Goal: Task Accomplishment & Management: Complete application form

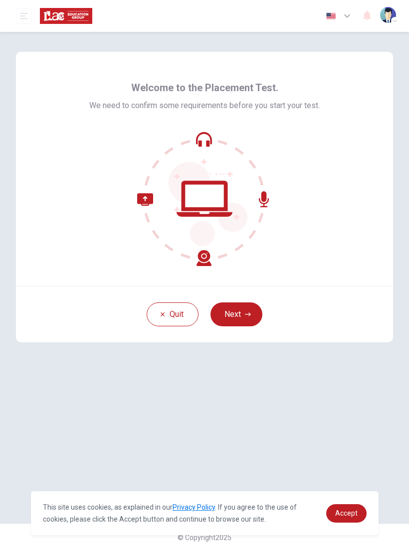
click at [251, 310] on button "Next" at bounding box center [236, 314] width 52 height 24
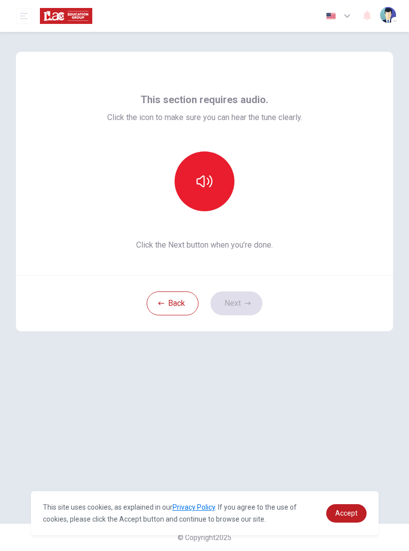
click at [207, 189] on button "button" at bounding box center [204, 181] width 60 height 60
click at [248, 307] on button "Next" at bounding box center [236, 304] width 52 height 24
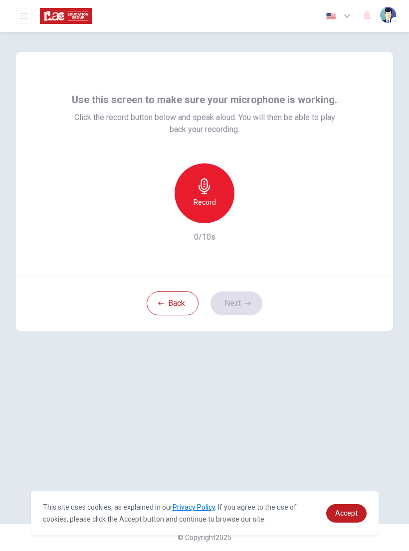
click at [217, 191] on div "Record" at bounding box center [204, 193] width 60 height 60
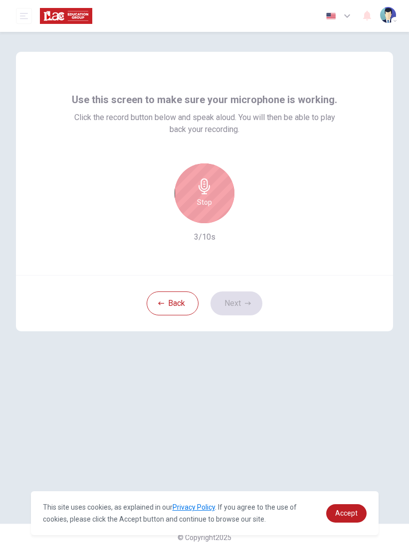
click at [216, 195] on div "Stop" at bounding box center [204, 193] width 60 height 60
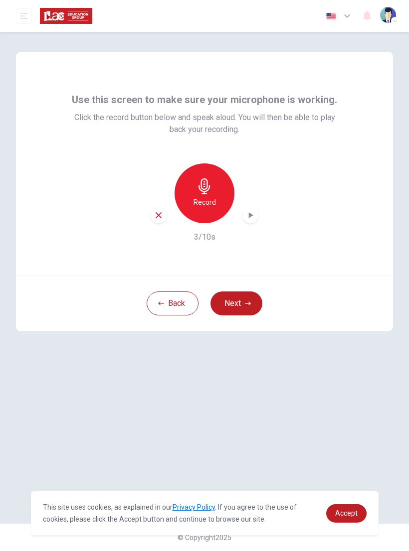
click at [246, 298] on button "Next" at bounding box center [236, 304] width 52 height 24
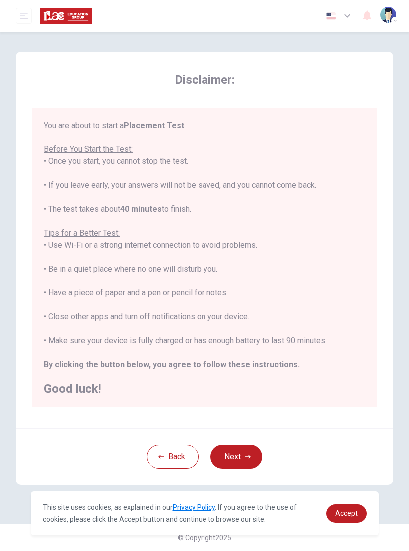
click at [174, 458] on button "Back" at bounding box center [173, 457] width 52 height 24
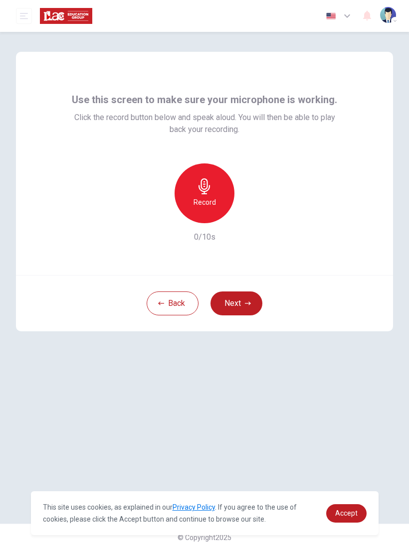
click at [246, 302] on icon "button" at bounding box center [248, 303] width 6 height 6
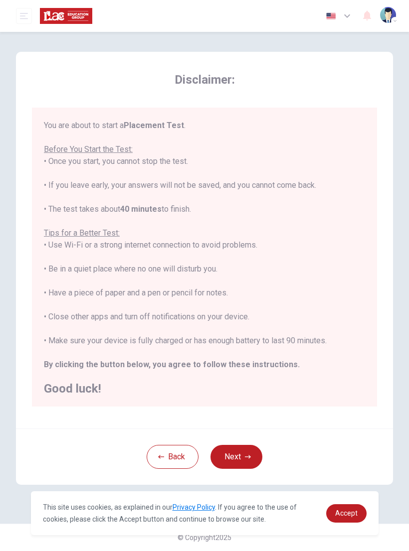
click at [249, 460] on button "Next" at bounding box center [236, 457] width 52 height 24
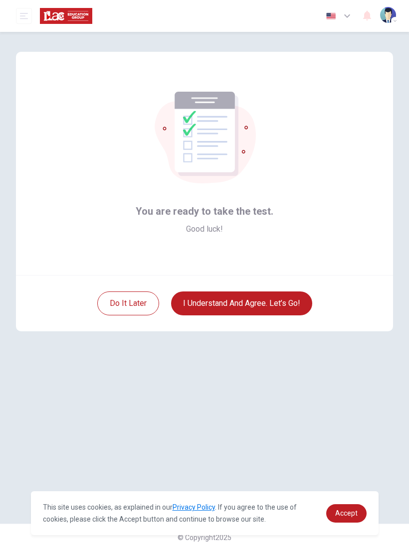
click at [290, 304] on button "I understand and agree. Let’s go!" at bounding box center [241, 304] width 141 height 24
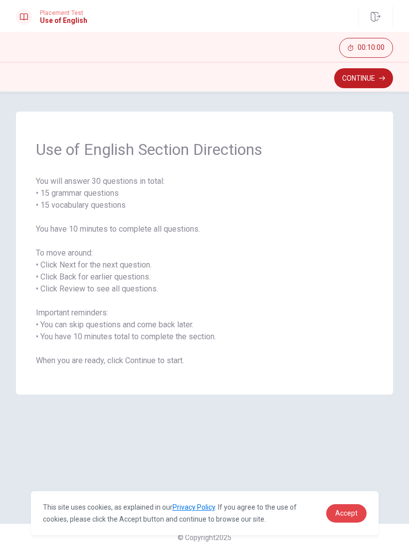
click at [349, 511] on span "Accept" at bounding box center [346, 513] width 22 height 8
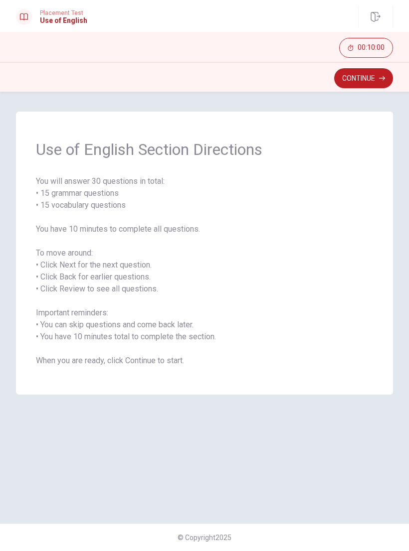
click at [376, 84] on button "Continue" at bounding box center [363, 78] width 59 height 20
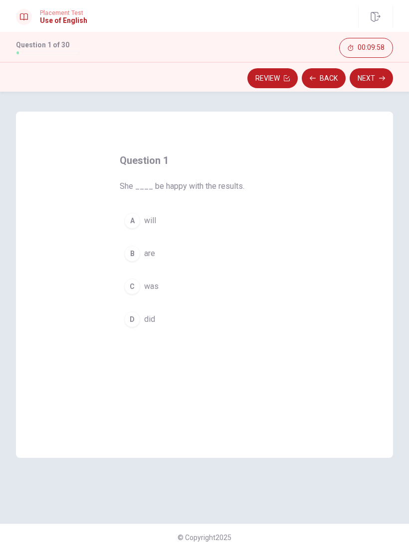
click at [137, 221] on div "A" at bounding box center [132, 221] width 16 height 16
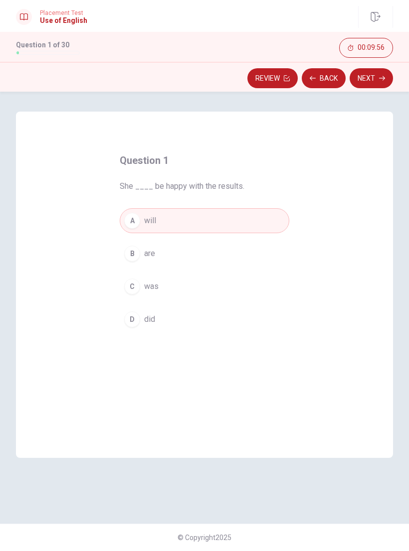
click at [376, 80] on button "Next" at bounding box center [370, 78] width 43 height 20
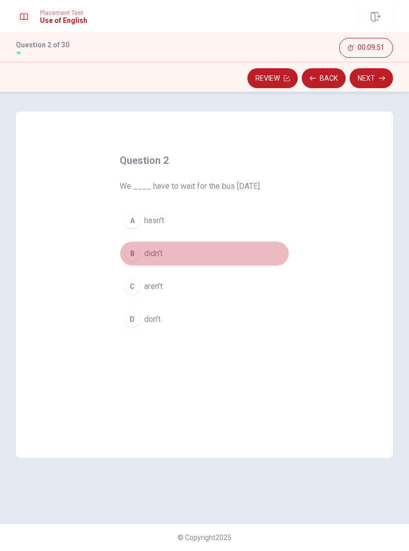
click at [136, 252] on div "B" at bounding box center [132, 254] width 16 height 16
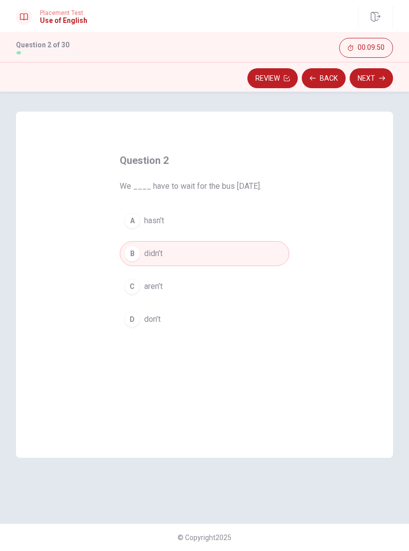
click at [378, 85] on button "Next" at bounding box center [370, 78] width 43 height 20
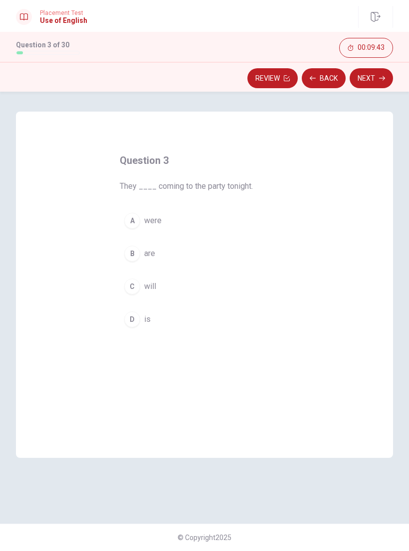
click at [135, 254] on div "B" at bounding box center [132, 254] width 16 height 16
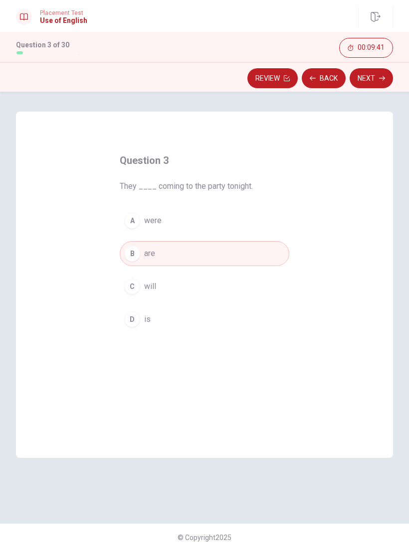
click at [378, 80] on button "Next" at bounding box center [370, 78] width 43 height 20
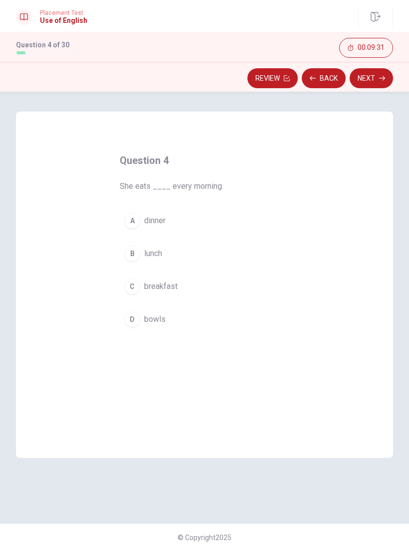
click at [133, 290] on div "C" at bounding box center [132, 287] width 16 height 16
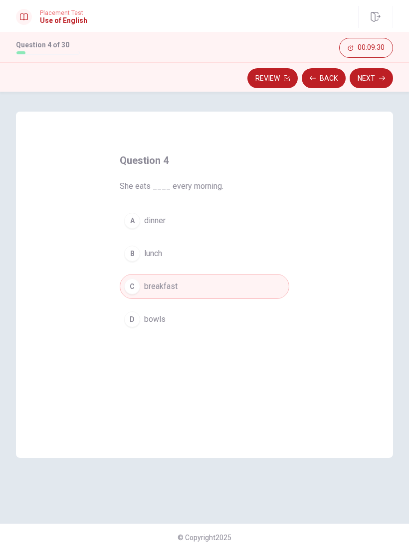
click at [381, 78] on icon "button" at bounding box center [382, 78] width 6 height 6
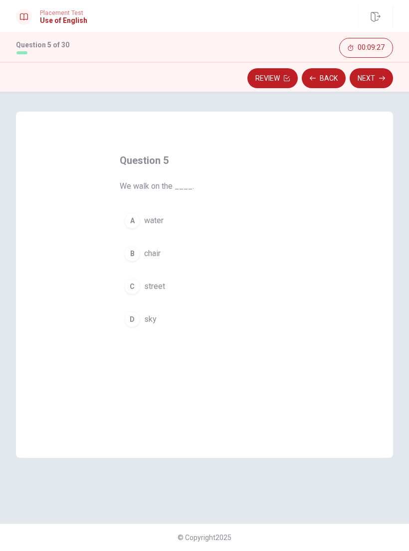
click at [136, 292] on div "C" at bounding box center [132, 287] width 16 height 16
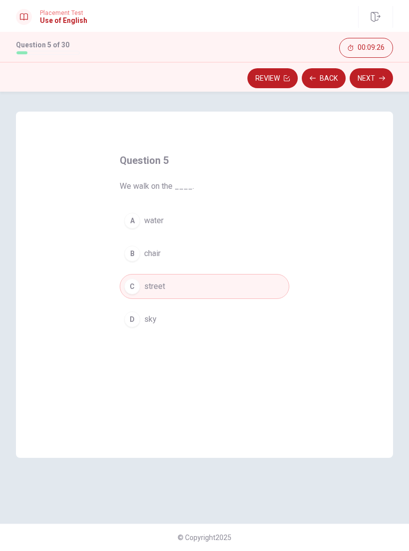
click at [378, 77] on button "Next" at bounding box center [370, 78] width 43 height 20
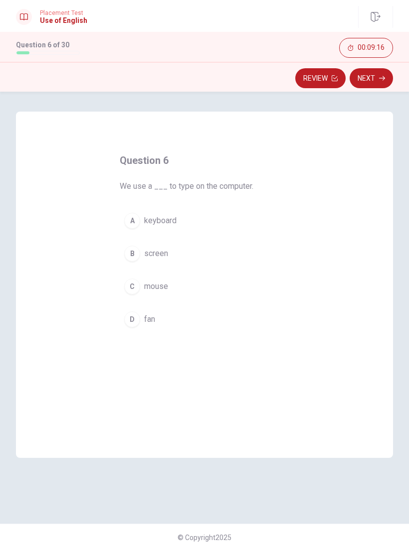
click at [135, 225] on div "A" at bounding box center [132, 221] width 16 height 16
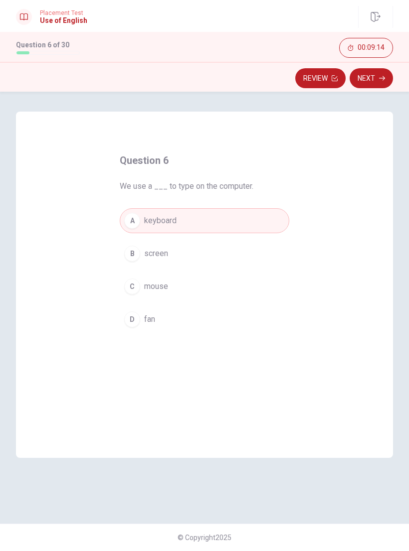
click at [379, 78] on icon "button" at bounding box center [382, 78] width 6 height 6
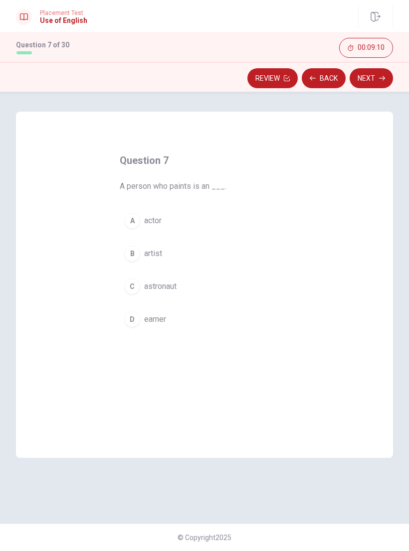
click at [134, 255] on div "B" at bounding box center [132, 254] width 16 height 16
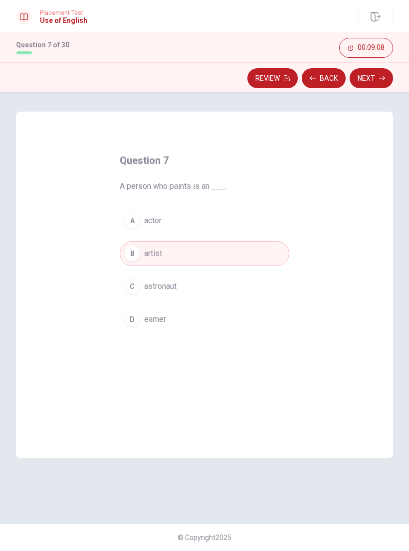
click at [379, 78] on icon "button" at bounding box center [382, 78] width 6 height 6
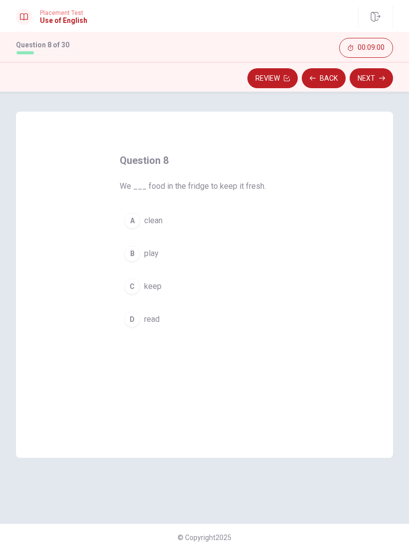
click at [147, 223] on span "clean" at bounding box center [153, 221] width 18 height 12
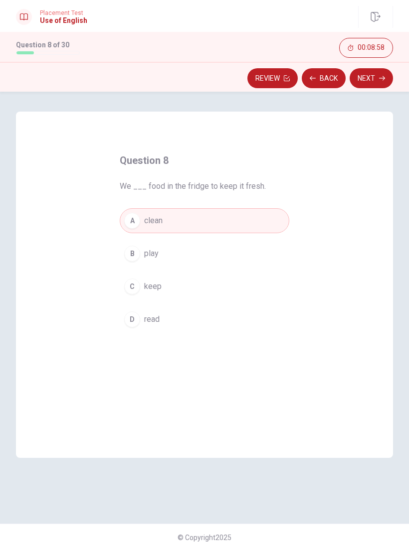
click at [137, 295] on button "C keep" at bounding box center [204, 286] width 169 height 25
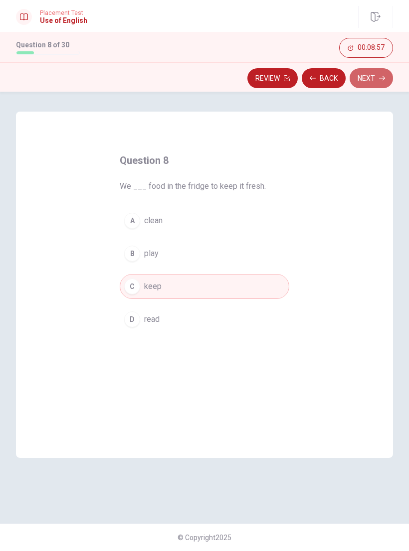
click at [385, 78] on button "Next" at bounding box center [370, 78] width 43 height 20
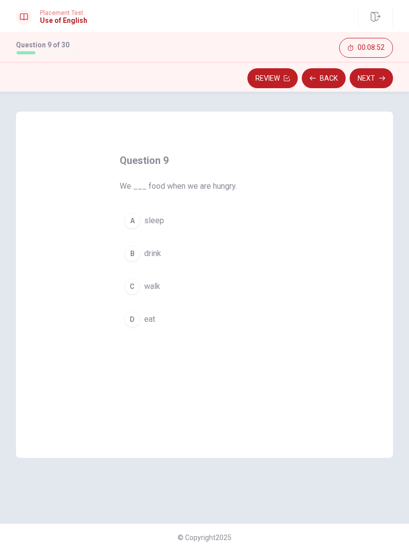
click at [136, 328] on button "D eat" at bounding box center [204, 319] width 169 height 25
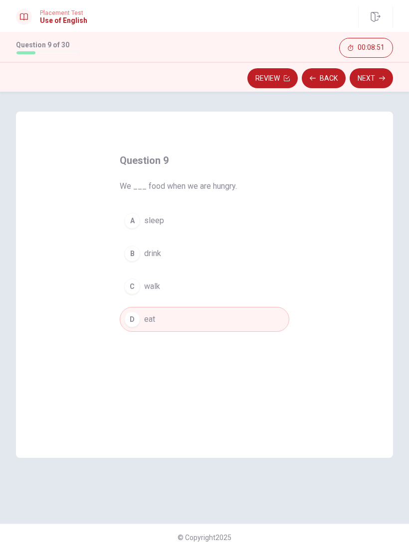
click at [379, 78] on icon "button" at bounding box center [382, 78] width 6 height 6
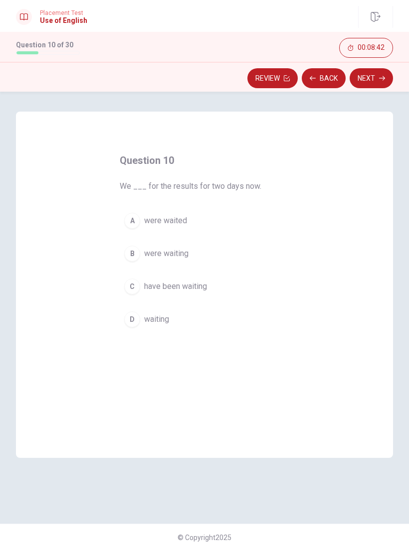
click at [132, 290] on div "C" at bounding box center [132, 287] width 16 height 16
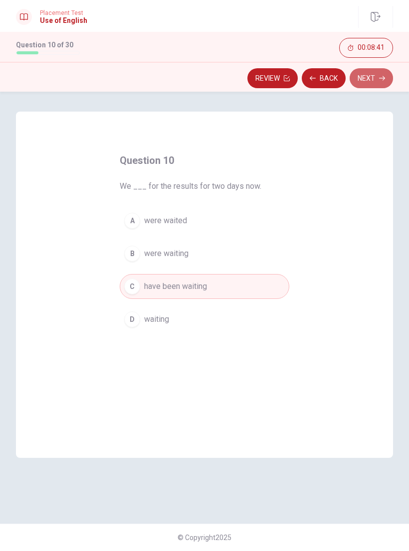
click at [382, 78] on icon "button" at bounding box center [382, 78] width 6 height 4
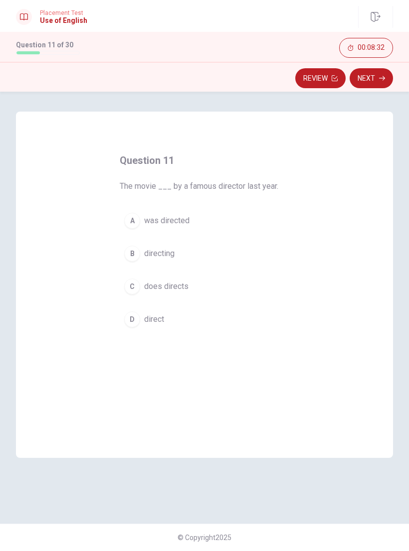
click at [138, 223] on div "A" at bounding box center [132, 221] width 16 height 16
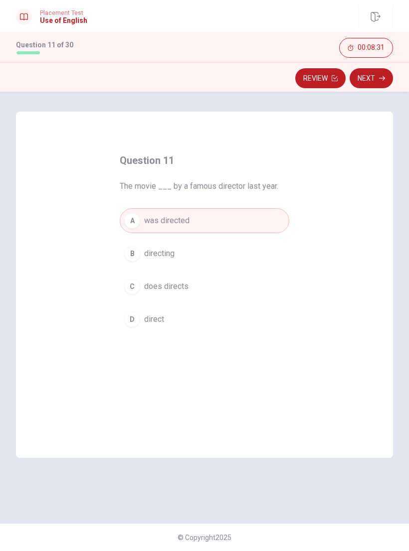
click at [380, 77] on icon "button" at bounding box center [382, 78] width 6 height 6
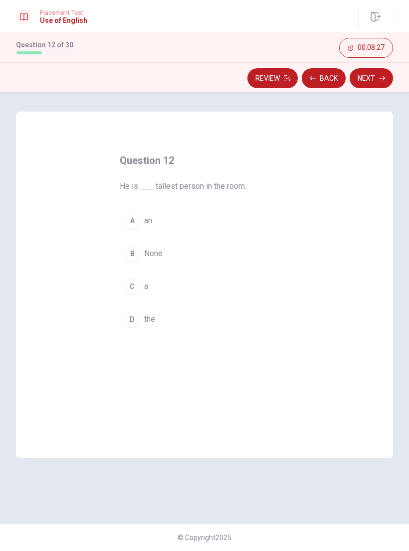
click at [133, 323] on div "D" at bounding box center [132, 319] width 16 height 16
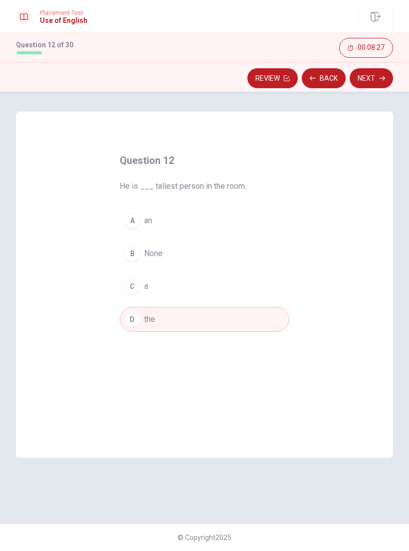
click at [377, 82] on button "Next" at bounding box center [370, 78] width 43 height 20
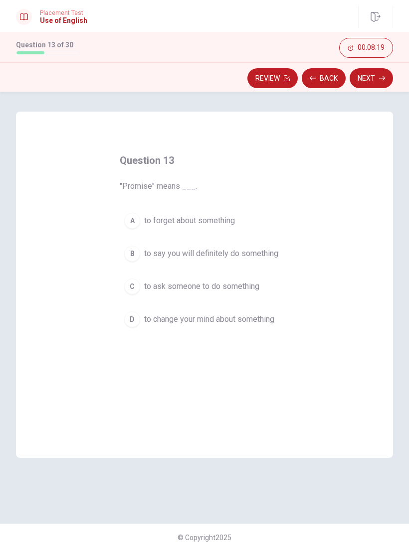
click at [139, 262] on button "B to say you will definitely do something" at bounding box center [204, 253] width 169 height 25
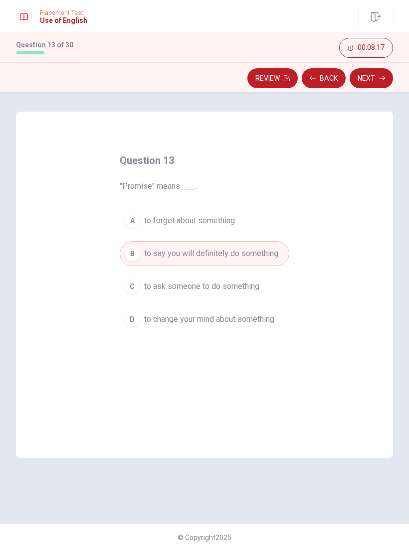
click at [382, 78] on icon "button" at bounding box center [382, 78] width 6 height 6
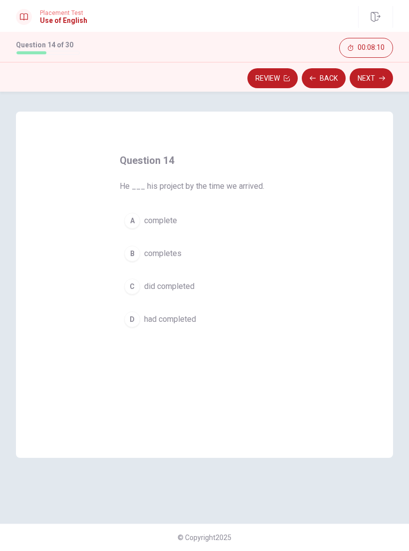
click at [131, 317] on div "D" at bounding box center [132, 319] width 16 height 16
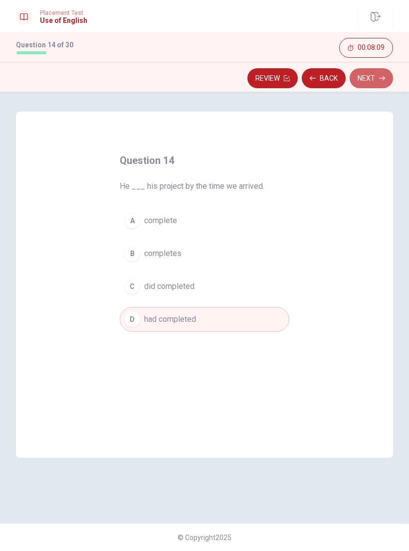
click at [380, 75] on button "Next" at bounding box center [370, 78] width 43 height 20
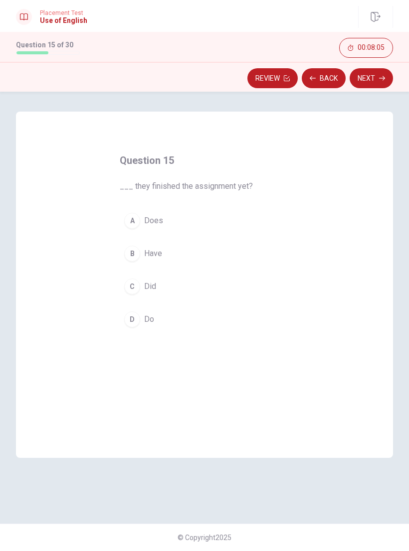
click at [147, 248] on span "Have" at bounding box center [153, 254] width 18 height 12
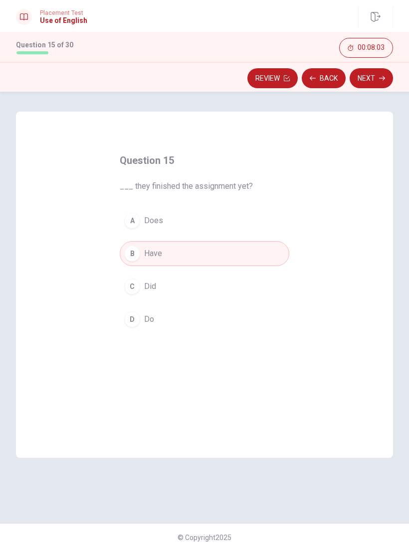
click at [378, 79] on button "Next" at bounding box center [370, 78] width 43 height 20
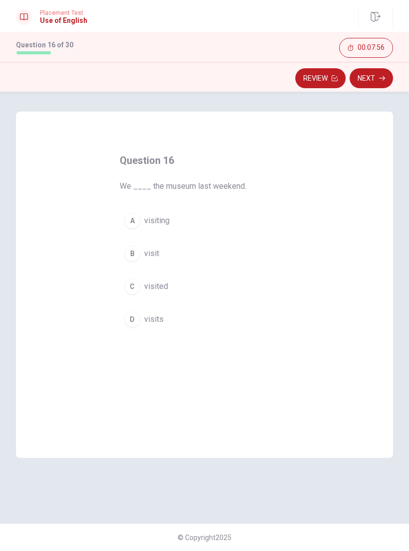
click at [141, 290] on button "C visited" at bounding box center [204, 286] width 169 height 25
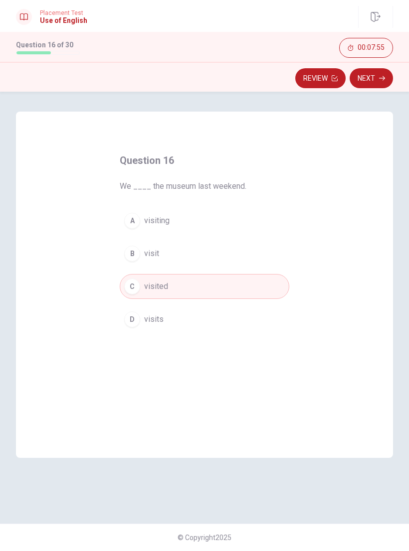
click at [380, 76] on icon "button" at bounding box center [382, 78] width 6 height 6
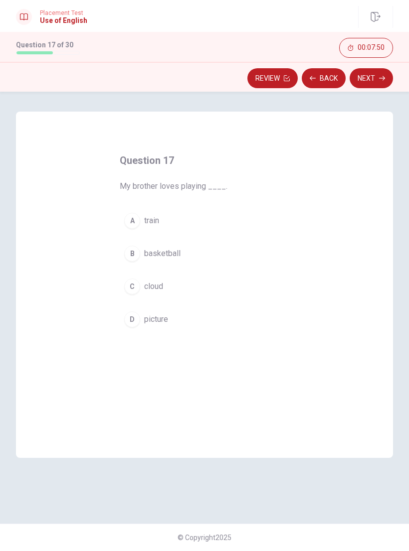
click at [178, 255] on span "basketball" at bounding box center [162, 254] width 36 height 12
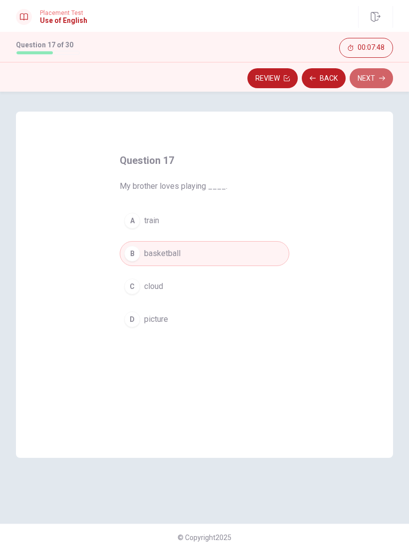
click at [378, 78] on button "Next" at bounding box center [370, 78] width 43 height 20
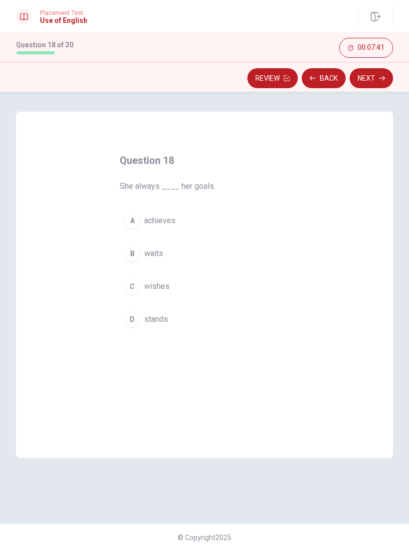
click at [189, 230] on button "A achieves" at bounding box center [204, 220] width 169 height 25
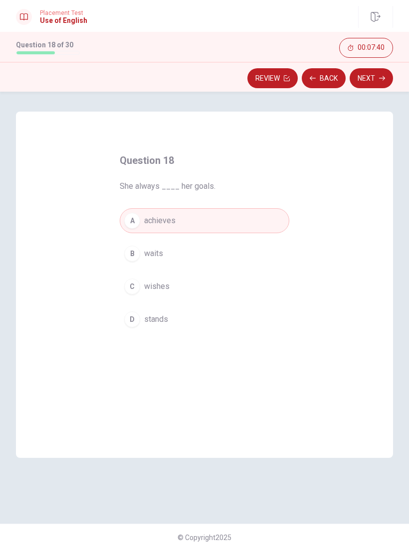
click at [387, 79] on button "Next" at bounding box center [370, 78] width 43 height 20
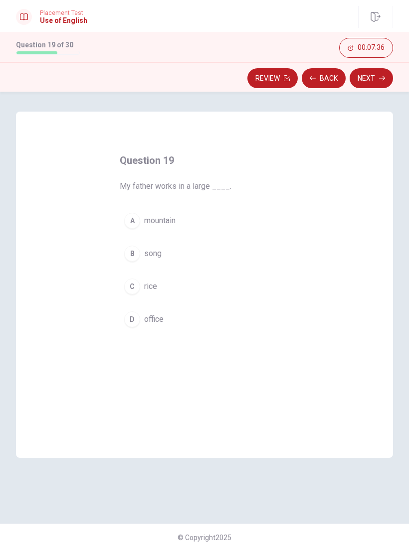
click at [166, 315] on button "D office" at bounding box center [204, 319] width 169 height 25
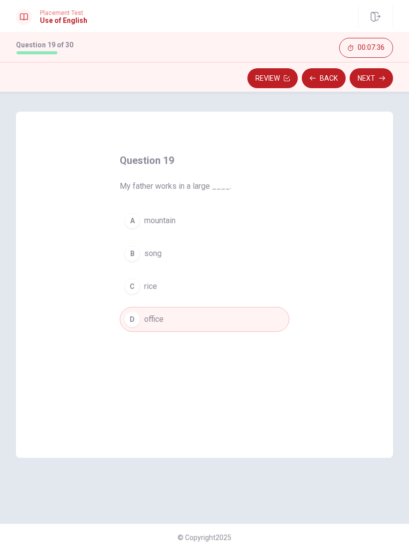
click at [380, 73] on button "Next" at bounding box center [370, 78] width 43 height 20
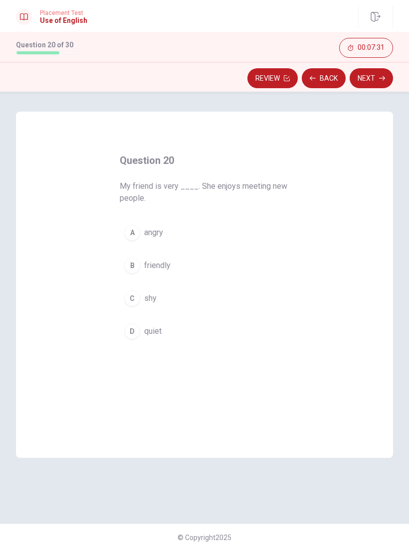
click at [185, 297] on button "C shy" at bounding box center [204, 298] width 169 height 25
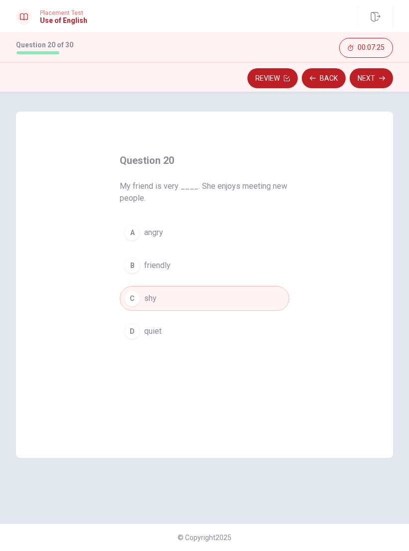
click at [184, 262] on button "B friendly" at bounding box center [204, 265] width 169 height 25
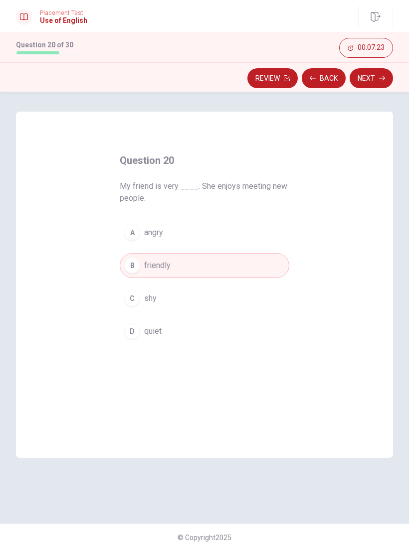
click at [377, 78] on button "Next" at bounding box center [370, 78] width 43 height 20
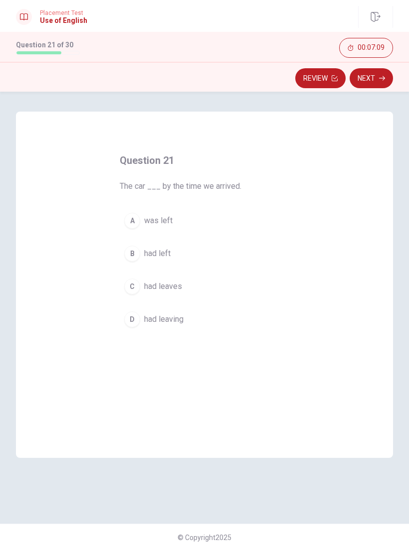
click at [164, 222] on span "was left" at bounding box center [158, 221] width 28 height 12
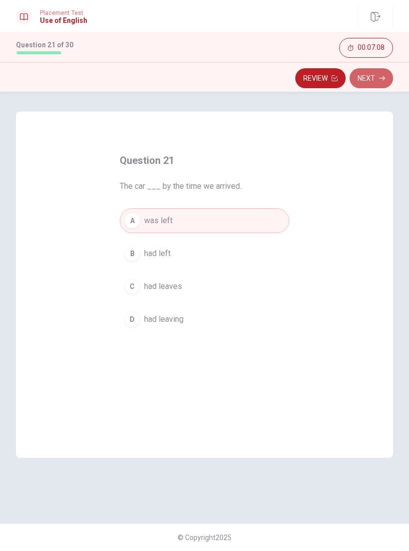
click at [375, 75] on button "Next" at bounding box center [370, 78] width 43 height 20
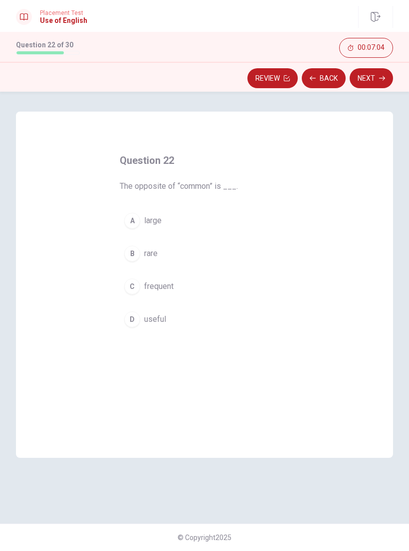
click at [185, 243] on button "B rare" at bounding box center [204, 253] width 169 height 25
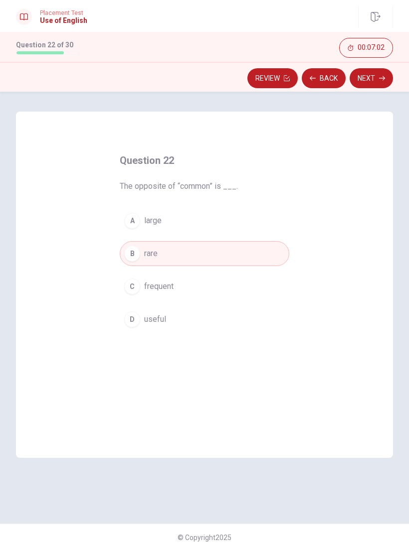
click at [382, 78] on icon "button" at bounding box center [382, 78] width 6 height 4
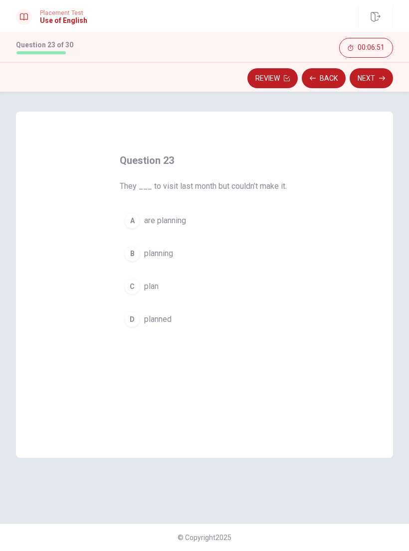
click at [160, 316] on span "planned" at bounding box center [157, 319] width 27 height 12
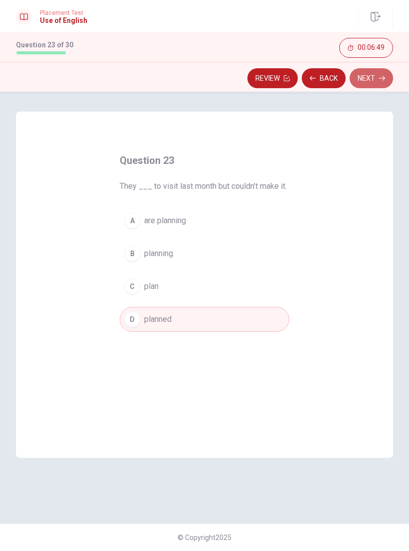
click at [379, 76] on icon "button" at bounding box center [382, 78] width 6 height 6
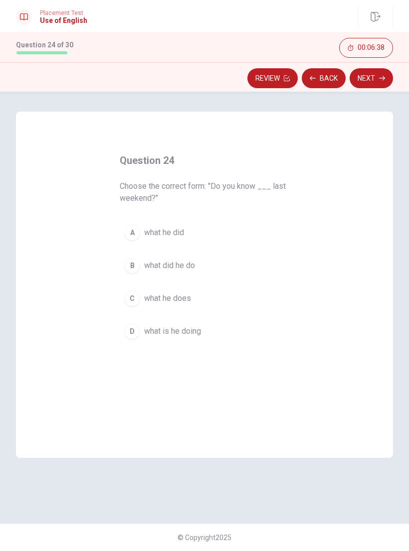
click at [184, 240] on button "A what he did" at bounding box center [204, 232] width 169 height 25
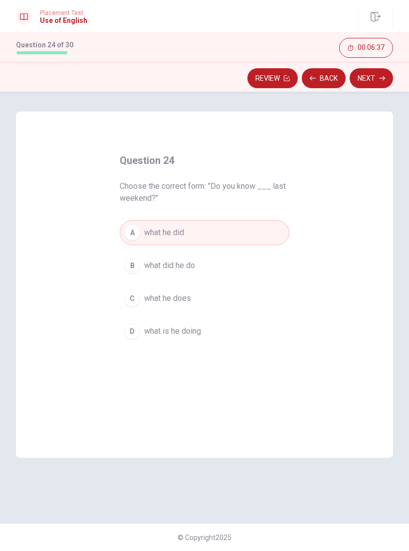
click at [378, 81] on button "Next" at bounding box center [370, 78] width 43 height 20
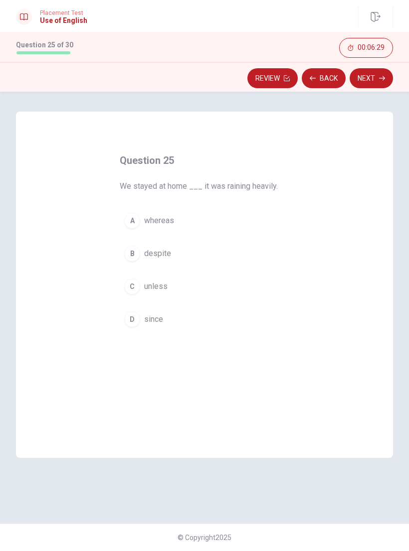
click at [165, 322] on button "D since" at bounding box center [204, 319] width 169 height 25
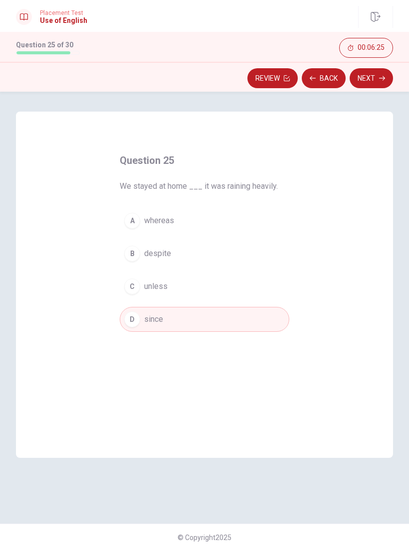
click at [377, 78] on button "Next" at bounding box center [370, 78] width 43 height 20
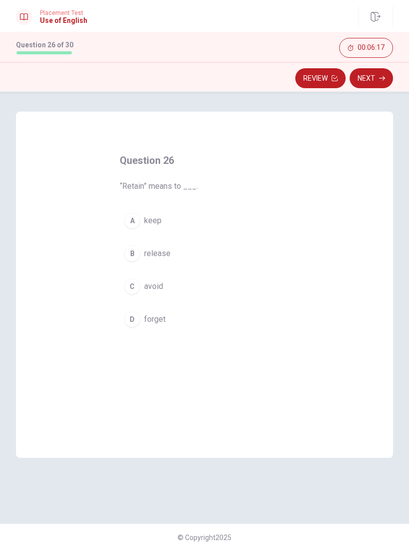
click at [179, 230] on button "A keep" at bounding box center [204, 220] width 169 height 25
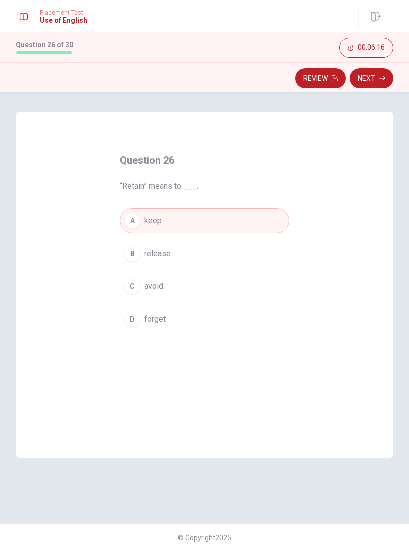
click at [371, 82] on button "Next" at bounding box center [370, 78] width 43 height 20
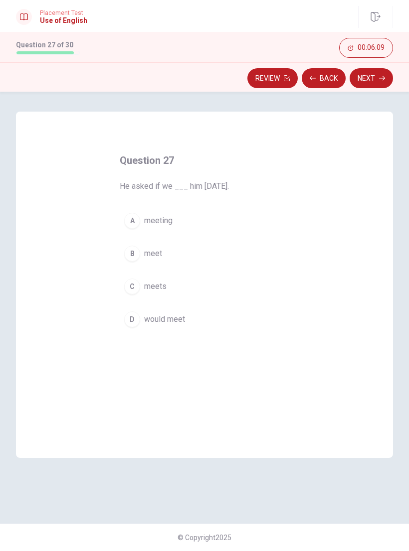
click at [176, 261] on button "B meet" at bounding box center [204, 253] width 169 height 25
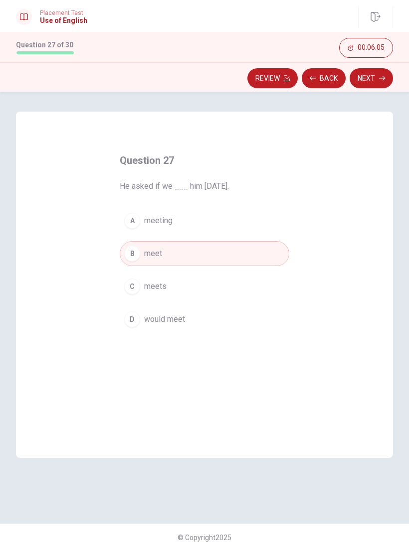
click at [190, 326] on button "D would meet" at bounding box center [204, 319] width 169 height 25
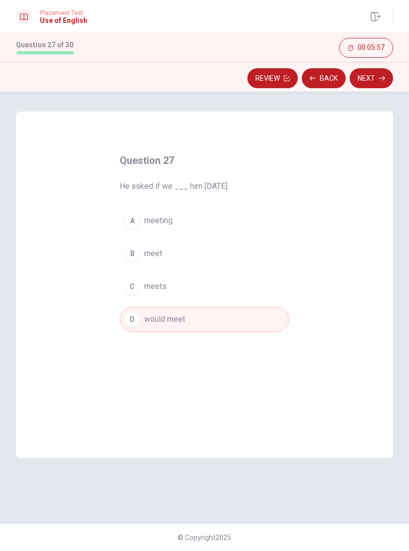
click at [381, 80] on icon "button" at bounding box center [382, 78] width 6 height 6
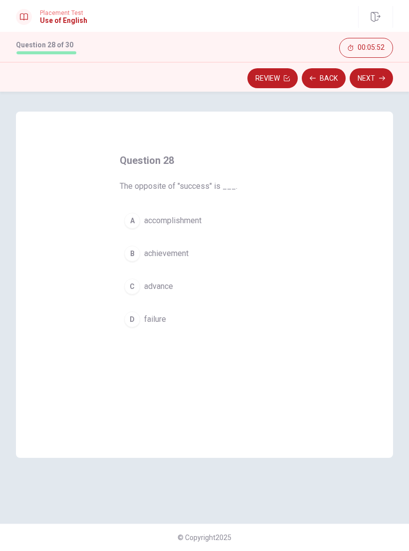
click at [157, 314] on span "failure" at bounding box center [155, 319] width 22 height 12
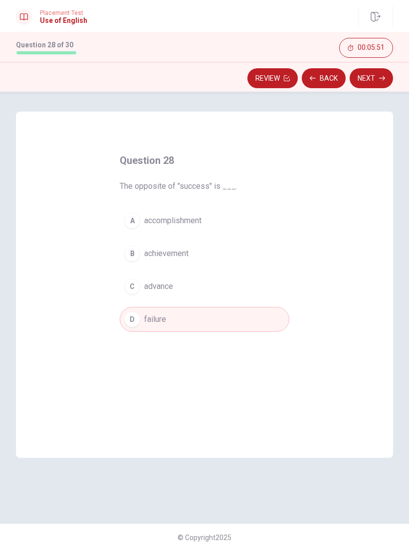
click at [381, 76] on icon "button" at bounding box center [382, 78] width 6 height 6
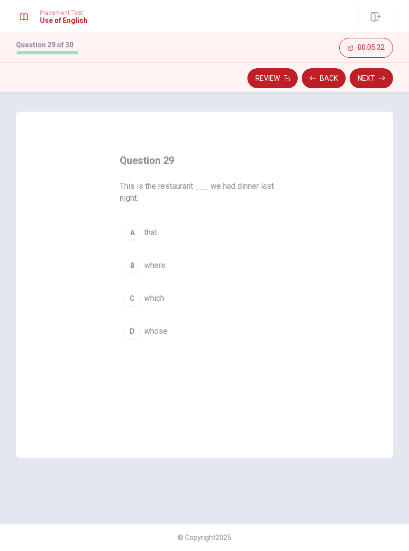
click at [158, 267] on span "where" at bounding box center [154, 266] width 21 height 12
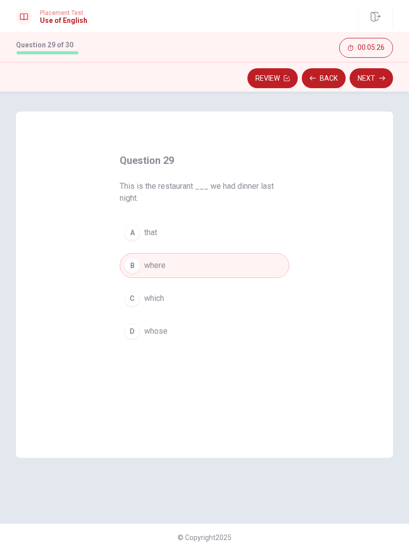
click at [374, 81] on button "Next" at bounding box center [370, 78] width 43 height 20
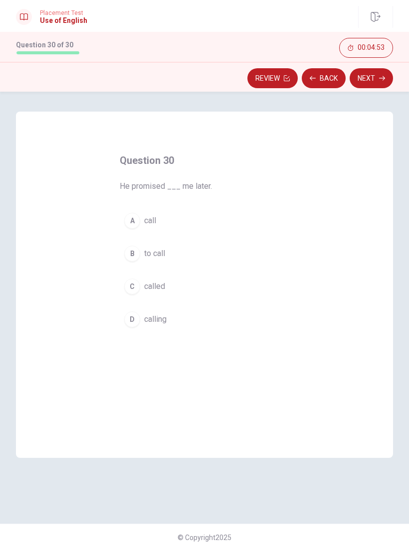
click at [169, 325] on button "D calling" at bounding box center [204, 319] width 169 height 25
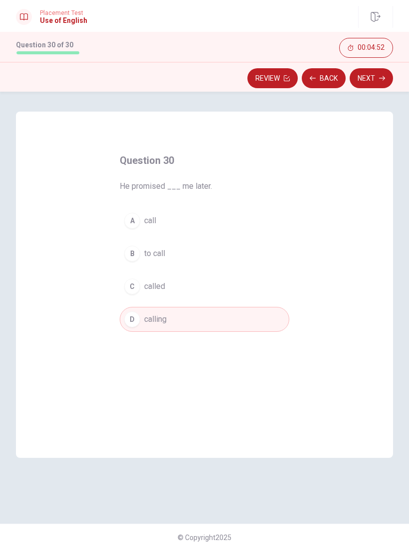
click at [381, 85] on button "Next" at bounding box center [370, 78] width 43 height 20
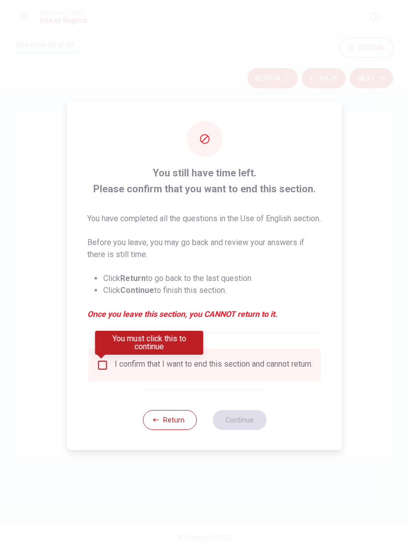
click at [286, 361] on div "I confirm that I want to end this section and cannot return." at bounding box center [205, 365] width 232 height 33
click at [249, 371] on div "I confirm that I want to end this section and cannot return." at bounding box center [214, 365] width 198 height 12
click at [106, 365] on input "You must click this to continue" at bounding box center [103, 365] width 12 height 12
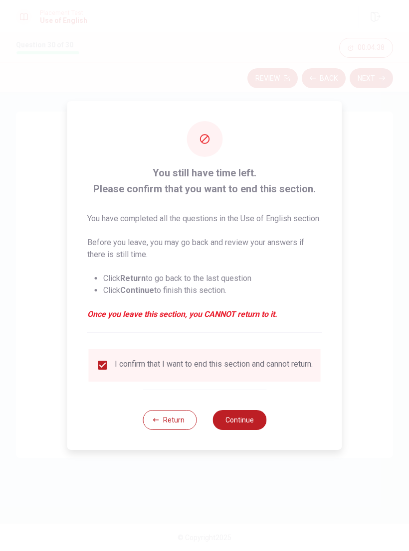
click at [176, 430] on button "Return" at bounding box center [170, 420] width 54 height 20
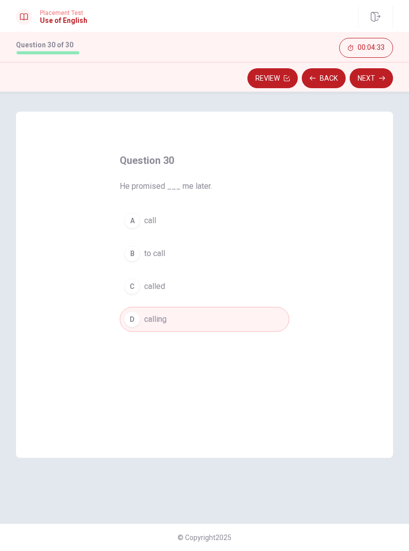
click at [324, 81] on button "Back" at bounding box center [323, 78] width 44 height 20
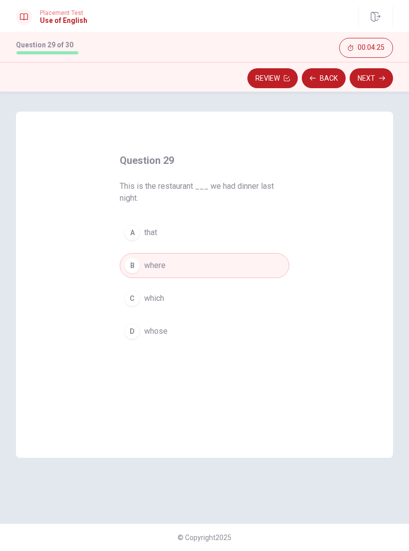
click at [323, 80] on button "Back" at bounding box center [323, 78] width 44 height 20
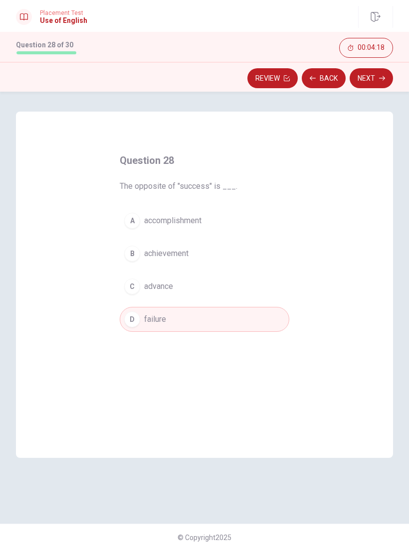
click at [325, 76] on button "Back" at bounding box center [323, 78] width 44 height 20
click at [324, 81] on button "Back" at bounding box center [323, 78] width 44 height 20
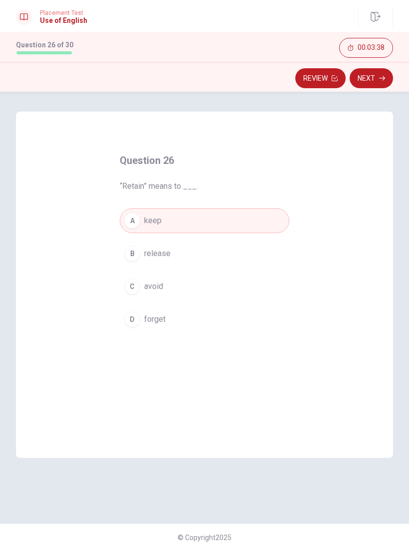
click at [328, 82] on button "Review" at bounding box center [320, 78] width 50 height 20
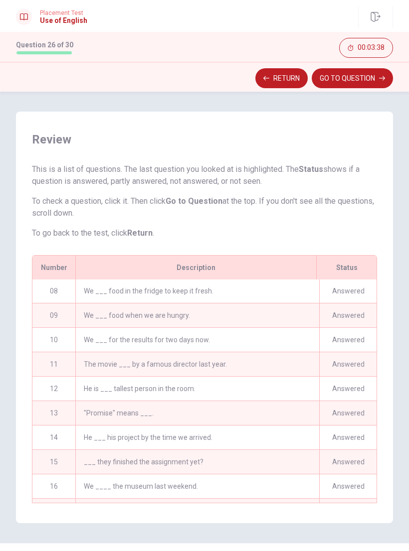
scroll to position [16, 0]
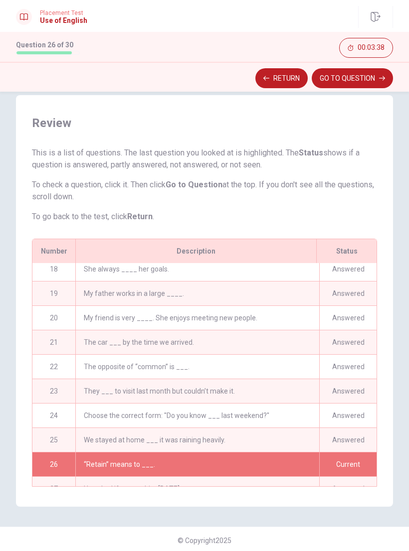
click at [378, 81] on button "GO TO QUESTION" at bounding box center [351, 78] width 81 height 20
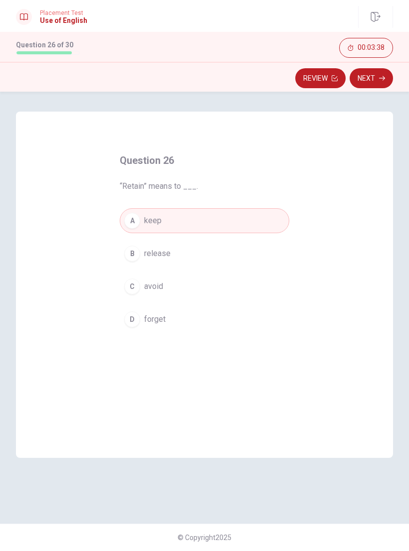
click at [376, 79] on button "Next" at bounding box center [370, 78] width 43 height 20
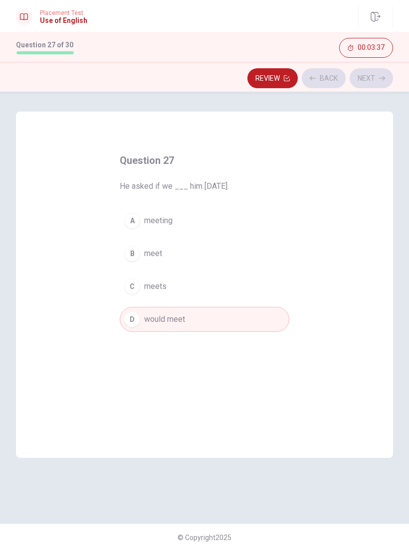
click at [375, 78] on div "Review Back Next" at bounding box center [204, 78] width 377 height 19
click at [372, 81] on div "Review Back Next" at bounding box center [204, 78] width 377 height 19
click at [375, 81] on div "Review Back Next" at bounding box center [204, 78] width 377 height 19
click at [378, 80] on button "Next" at bounding box center [370, 78] width 43 height 20
click at [378, 79] on div "Review Back Next" at bounding box center [204, 78] width 377 height 19
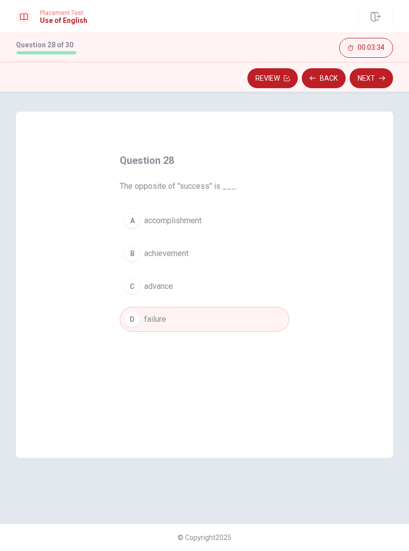
click at [381, 78] on icon "button" at bounding box center [382, 78] width 6 height 4
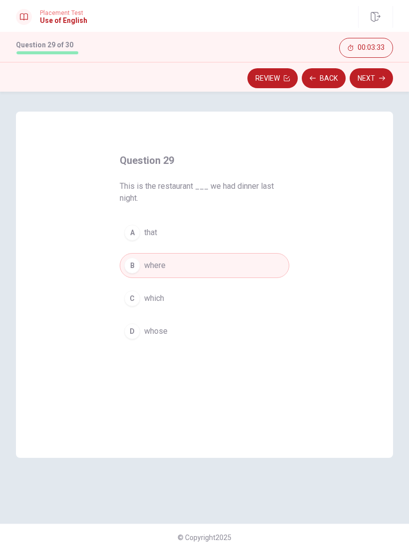
click at [380, 78] on icon "button" at bounding box center [382, 78] width 6 height 6
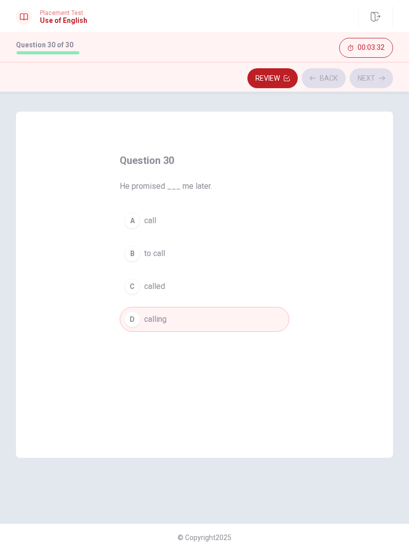
click at [380, 78] on div "Review Back Next" at bounding box center [204, 78] width 377 height 19
click at [379, 84] on button "Next" at bounding box center [370, 78] width 43 height 20
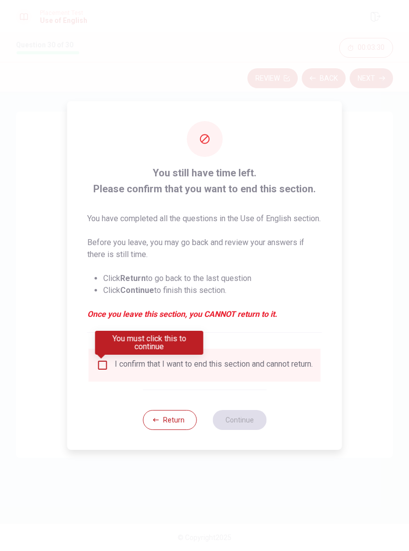
click at [101, 371] on div "I confirm that I want to end this section and cannot return." at bounding box center [205, 365] width 216 height 12
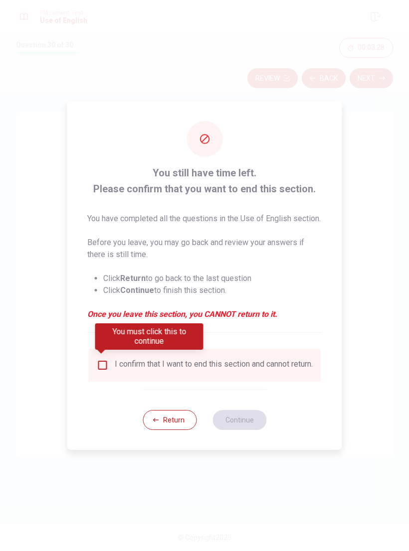
click at [106, 371] on input "You must click this to continue" at bounding box center [103, 365] width 12 height 12
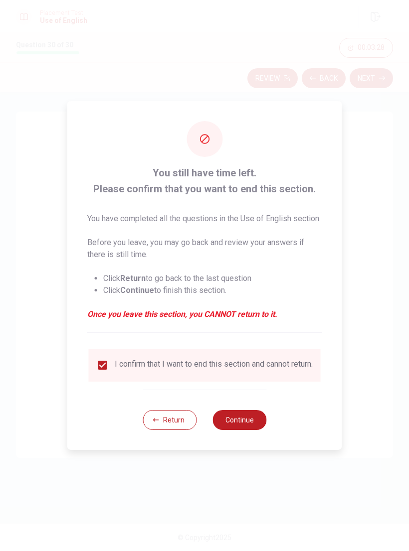
click at [241, 430] on button "Continue" at bounding box center [239, 420] width 54 height 20
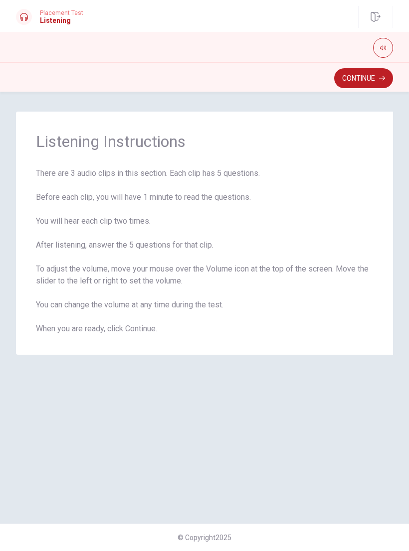
click at [408, 146] on div "Listening Instructions There are 3 audio clips in this section. Each clip has 5…" at bounding box center [204, 308] width 409 height 392
click at [408, 159] on div "Listening Instructions There are 3 audio clips in this section. Each clip has 5…" at bounding box center [204, 308] width 409 height 392
click at [378, 77] on button "Continue" at bounding box center [363, 78] width 59 height 20
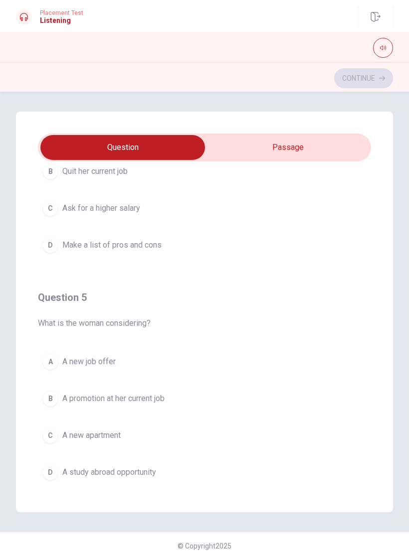
scroll to position [809, 0]
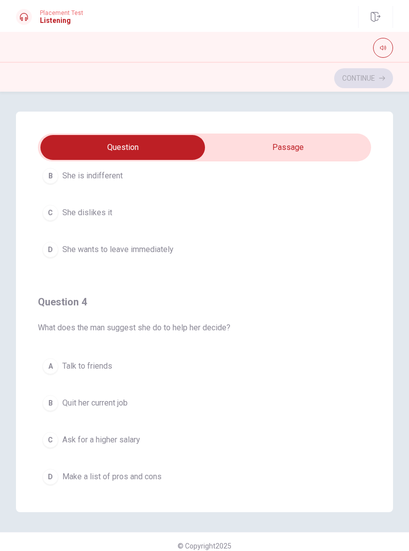
click at [347, 150] on input "checkbox" at bounding box center [122, 147] width 499 height 25
checkbox input "true"
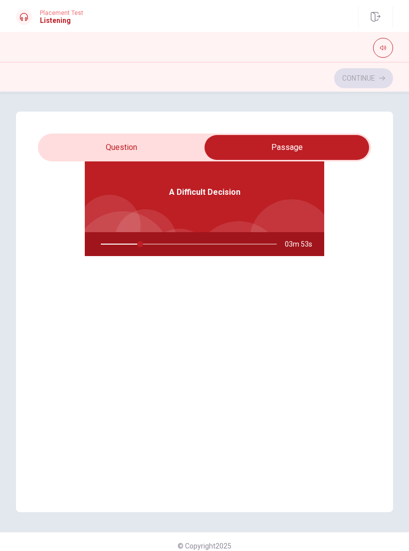
type input "23"
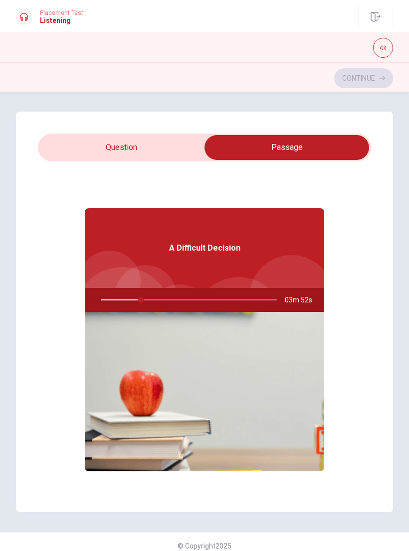
scroll to position [0, 0]
click at [186, 136] on input "checkbox" at bounding box center [286, 147] width 499 height 25
checkbox input "false"
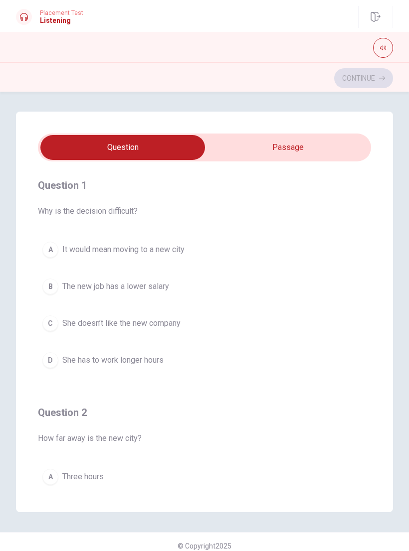
type input "24"
click at [343, 153] on input "checkbox" at bounding box center [122, 147] width 499 height 25
checkbox input "true"
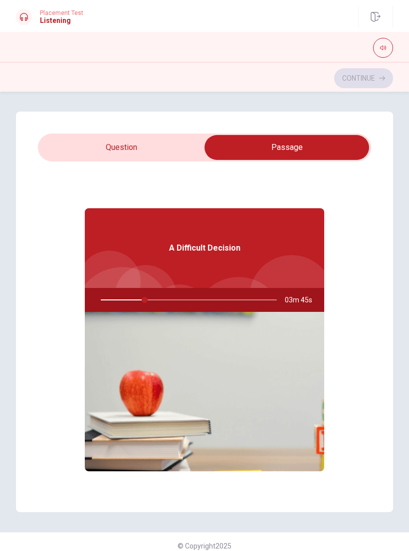
type input "25"
click at [173, 146] on input "checkbox" at bounding box center [286, 147] width 499 height 25
checkbox input "false"
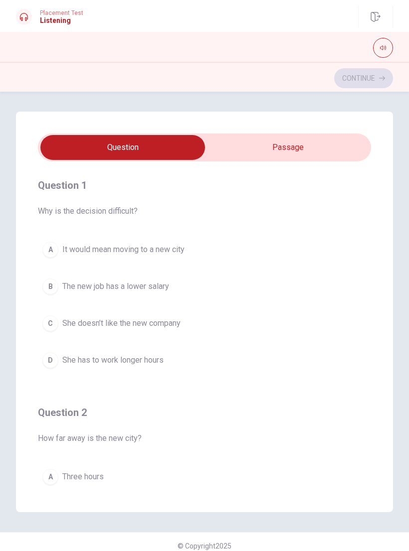
type input "26"
click at [312, 146] on input "checkbox" at bounding box center [122, 147] width 499 height 25
checkbox input "true"
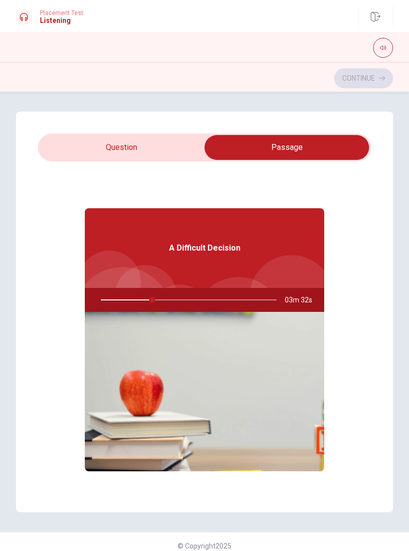
type input "30"
click at [164, 131] on div "Question 1 Why is the decision difficult? A It would mean moving to a new city …" at bounding box center [204, 312] width 377 height 401
click at [156, 145] on input "checkbox" at bounding box center [286, 147] width 499 height 25
checkbox input "false"
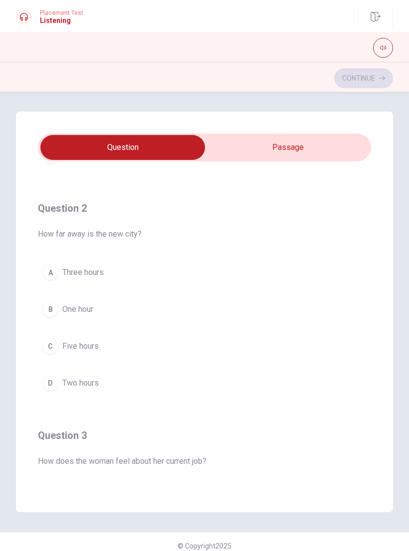
scroll to position [214, 0]
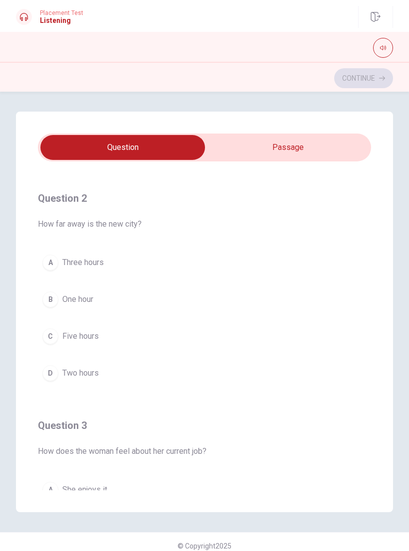
click at [107, 266] on button "A Three hours" at bounding box center [204, 262] width 333 height 25
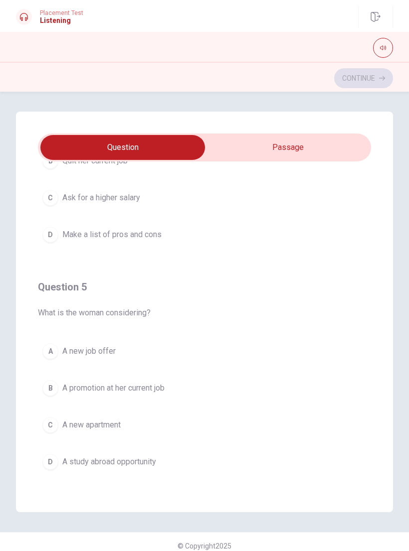
scroll to position [807, 0]
click at [129, 349] on button "A A new job offer" at bounding box center [204, 351] width 333 height 25
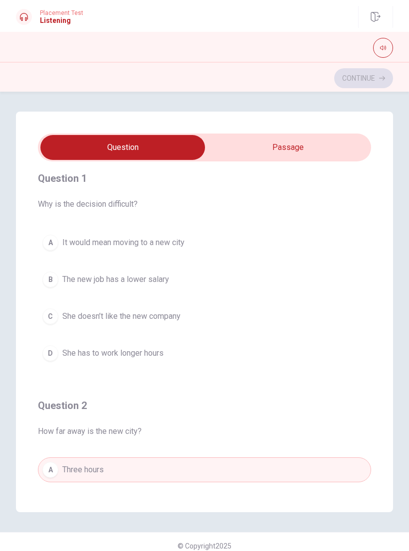
scroll to position [6, 0]
click at [320, 242] on button "A It would mean moving to a new city" at bounding box center [204, 243] width 333 height 25
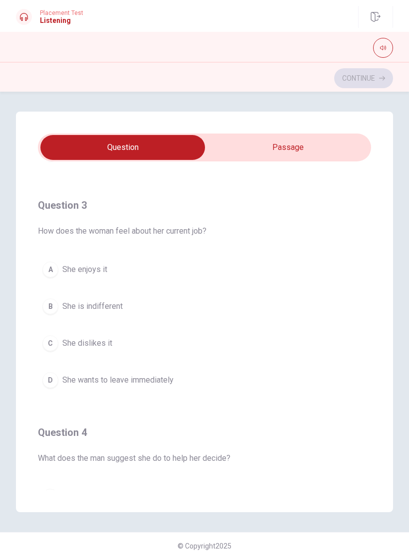
scroll to position [440, 0]
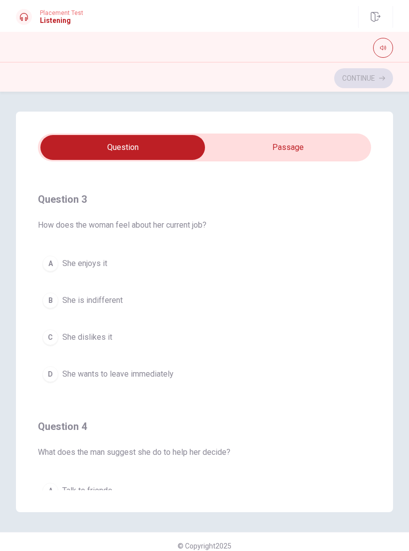
click at [141, 302] on button "B She is indifferent" at bounding box center [204, 300] width 333 height 25
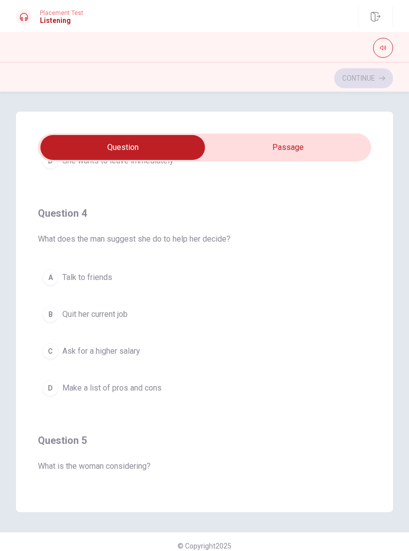
scroll to position [656, 0]
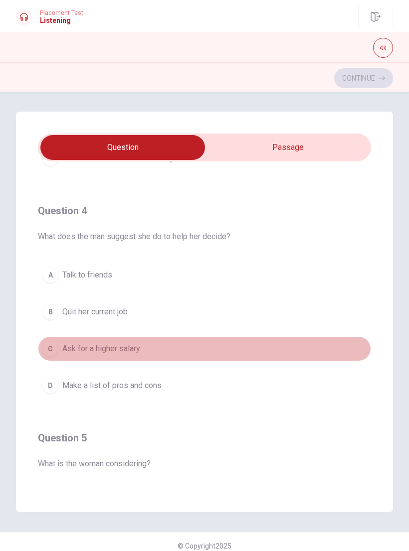
click at [306, 351] on button "C Ask for a higher salary" at bounding box center [204, 348] width 333 height 25
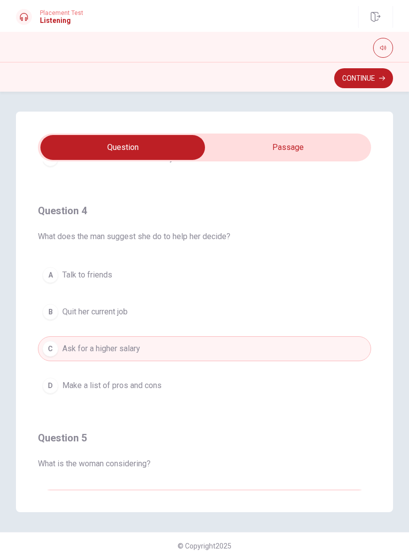
click at [291, 390] on button "D Make a list of pros and cons" at bounding box center [204, 385] width 333 height 25
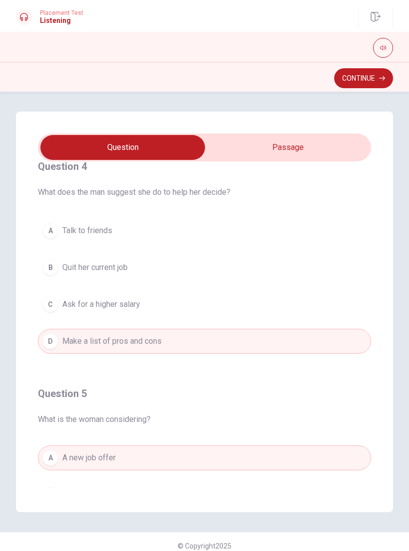
scroll to position [694, 0]
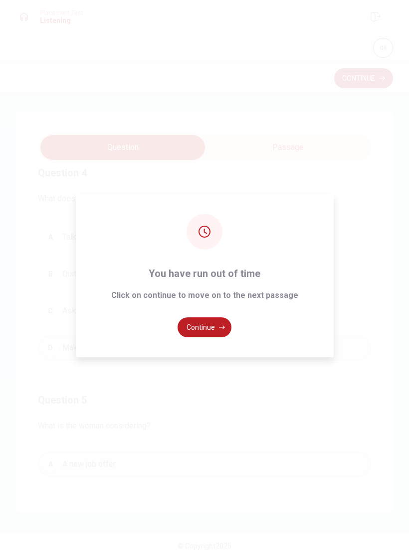
click at [383, 81] on div "You have run out of time Click on continue to move on to the next passage Conti…" at bounding box center [204, 275] width 409 height 551
click at [230, 337] on button "Continue" at bounding box center [204, 327] width 54 height 20
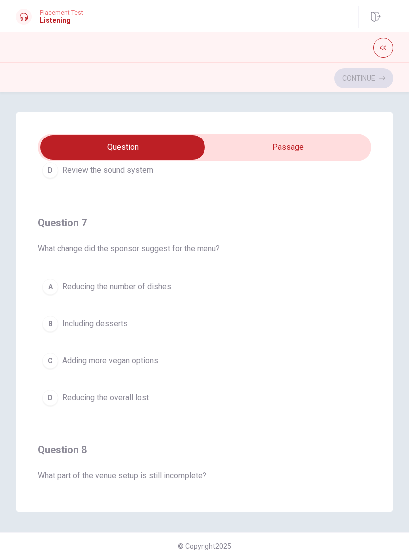
scroll to position [190, 0]
click at [169, 366] on button "C Adding more vegan options" at bounding box center [204, 360] width 333 height 25
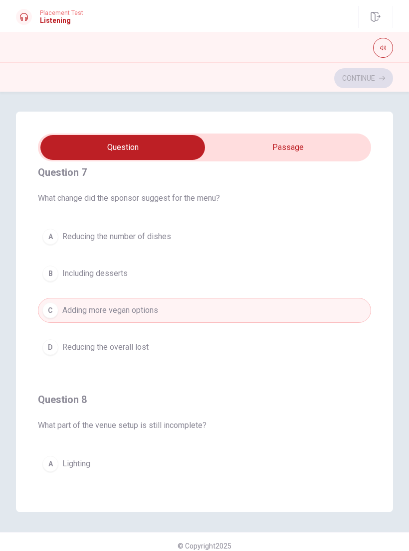
scroll to position [239, 0]
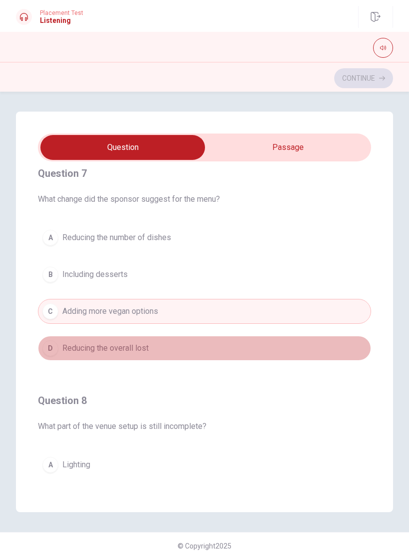
click at [170, 358] on button "D Reducing the overall lost" at bounding box center [204, 348] width 333 height 25
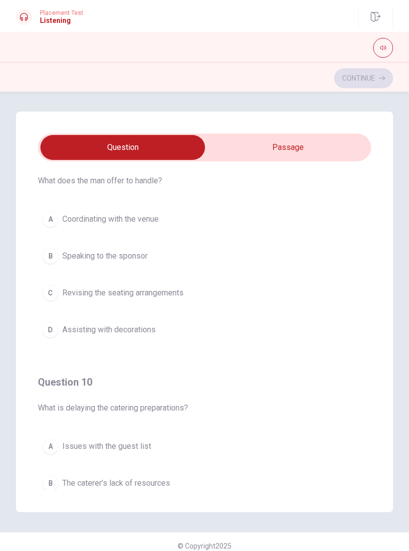
scroll to position [690, 0]
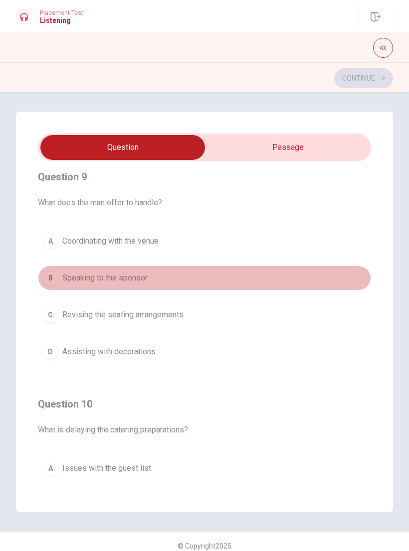
click at [169, 282] on button "B Speaking to the sponsor" at bounding box center [204, 278] width 333 height 25
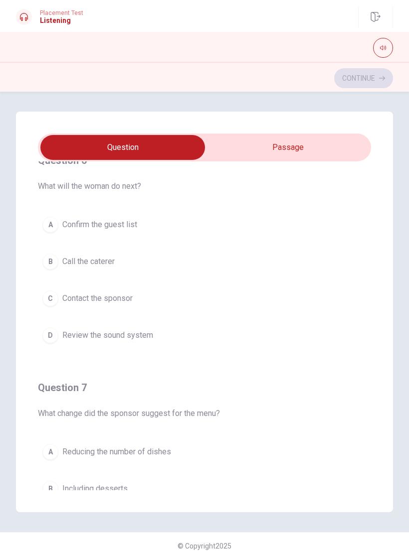
scroll to position [24, 0]
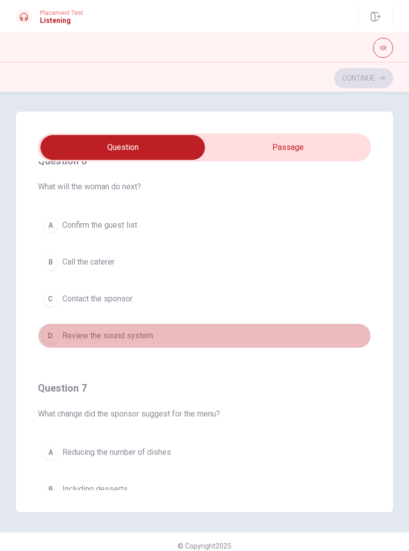
click at [241, 334] on button "D Review the sound system" at bounding box center [204, 335] width 333 height 25
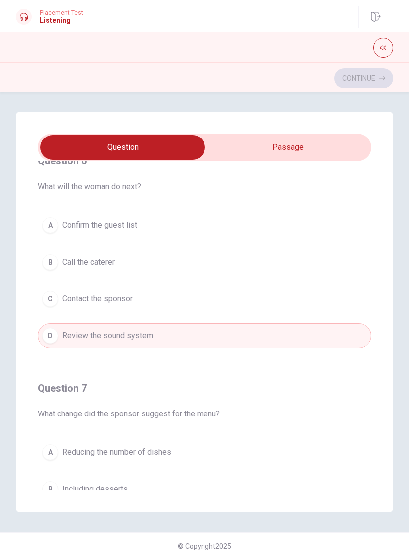
click at [254, 296] on button "C Contact the sponsor" at bounding box center [204, 299] width 333 height 25
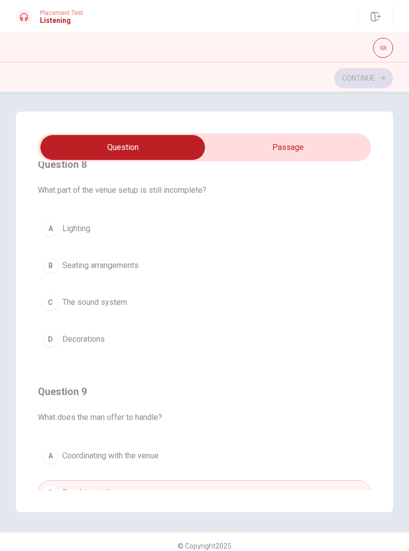
scroll to position [478, 0]
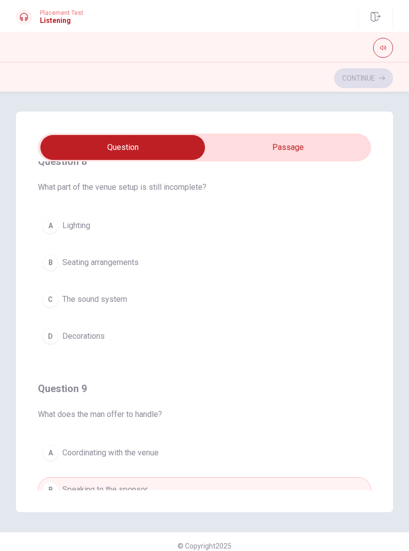
click at [309, 301] on button "C The sound system" at bounding box center [204, 299] width 333 height 25
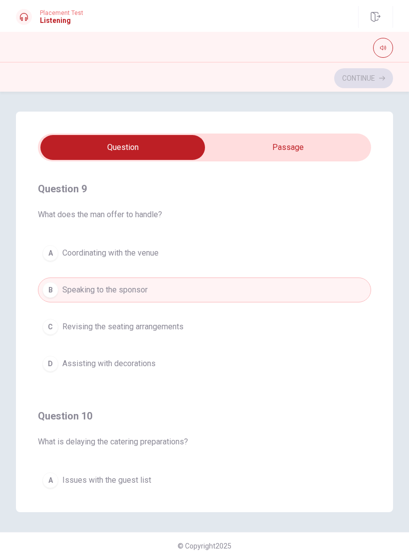
scroll to position [682, 0]
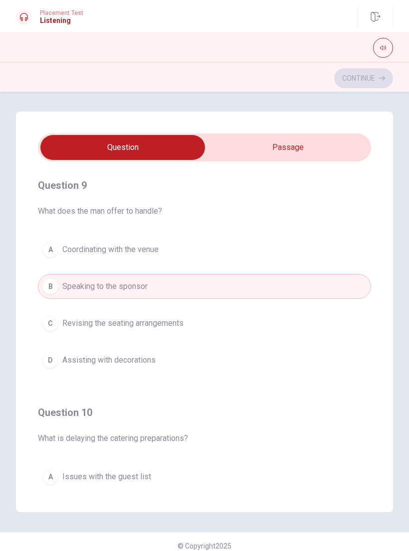
click at [328, 255] on button "A Coordinating with the venue" at bounding box center [204, 249] width 333 height 25
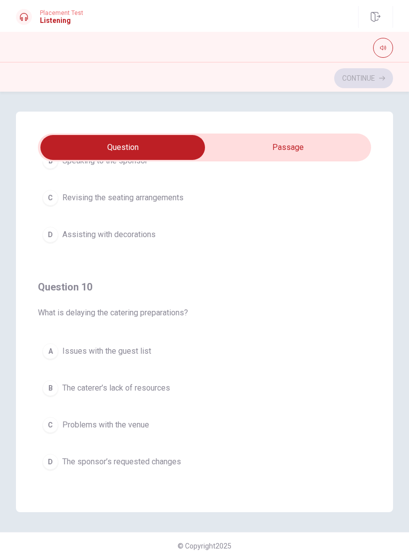
scroll to position [807, 0]
click at [172, 431] on button "C Problems with the venue" at bounding box center [204, 425] width 333 height 25
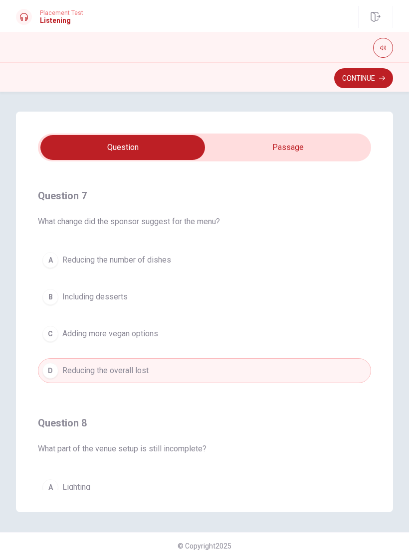
scroll to position [218, 0]
click at [296, 334] on button "C Adding more vegan options" at bounding box center [204, 332] width 333 height 25
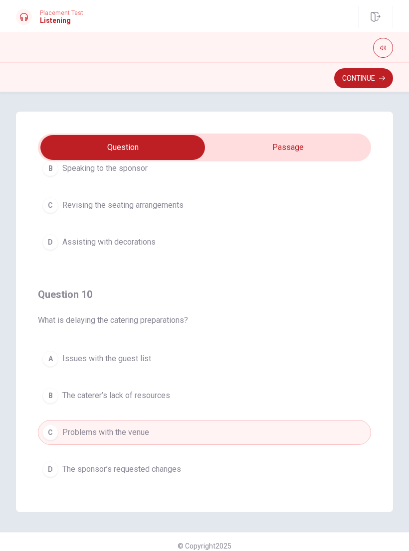
scroll to position [799, 0]
click at [287, 466] on button "D The sponsor’s requested changes" at bounding box center [204, 470] width 333 height 25
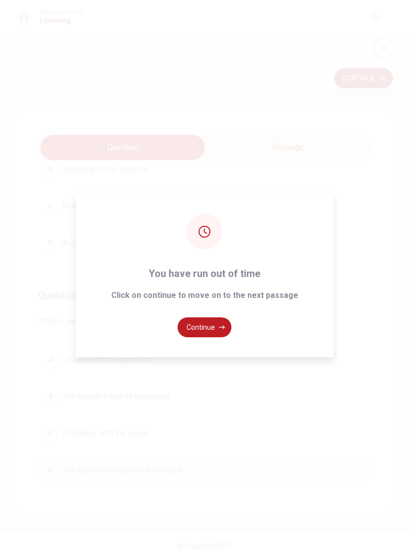
click at [222, 327] on button "Continue" at bounding box center [204, 327] width 54 height 20
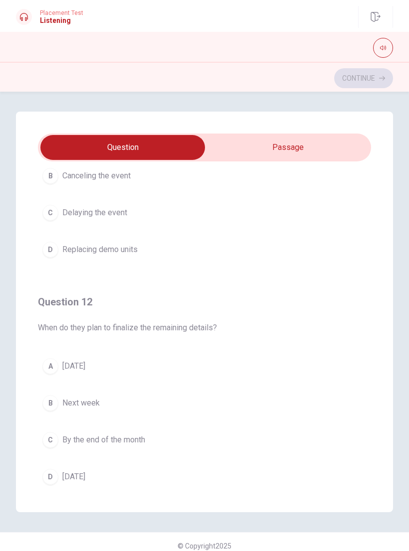
scroll to position [153, 0]
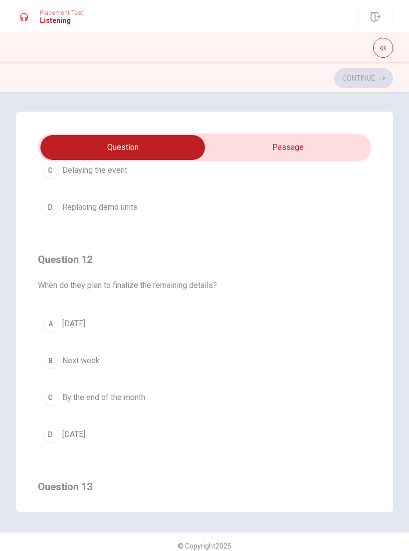
click at [228, 360] on button "B Next week" at bounding box center [204, 360] width 333 height 25
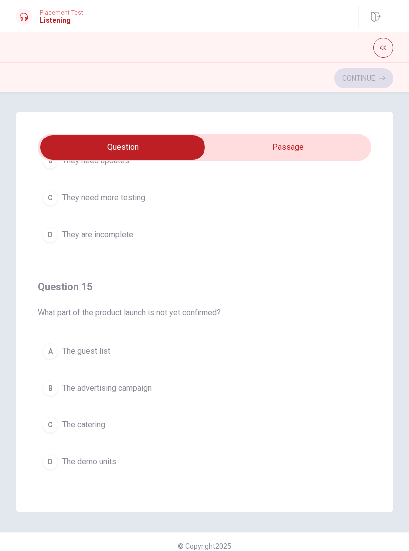
scroll to position [831, 0]
click at [116, 466] on span "The demo units" at bounding box center [89, 462] width 54 height 12
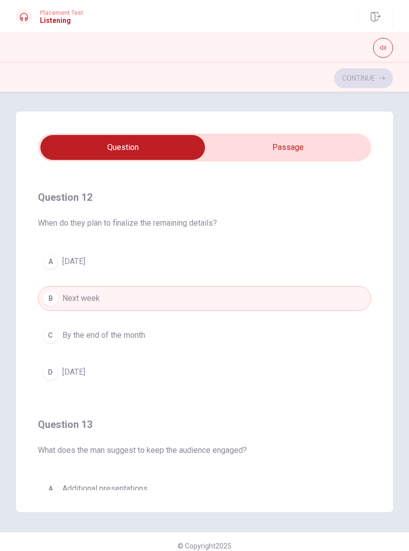
scroll to position [215, 0]
click at [100, 380] on button "D [DATE]" at bounding box center [204, 372] width 333 height 25
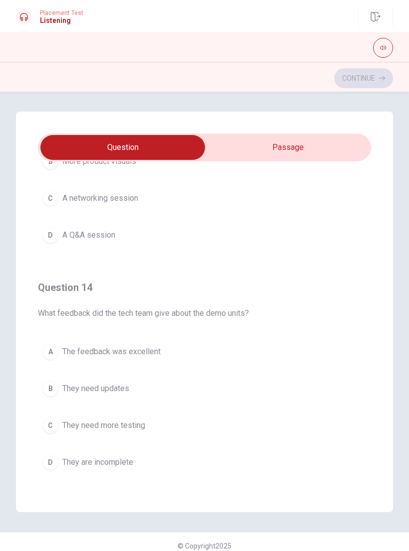
scroll to position [579, 0]
click at [196, 352] on button "A The feedback was excellent" at bounding box center [204, 352] width 333 height 25
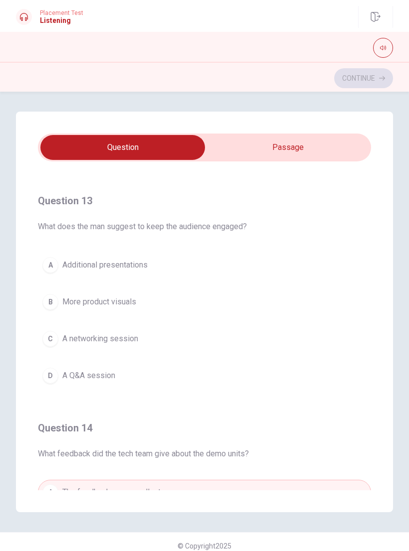
scroll to position [440, 0]
click at [128, 375] on button "D A Q&A session" at bounding box center [204, 375] width 333 height 25
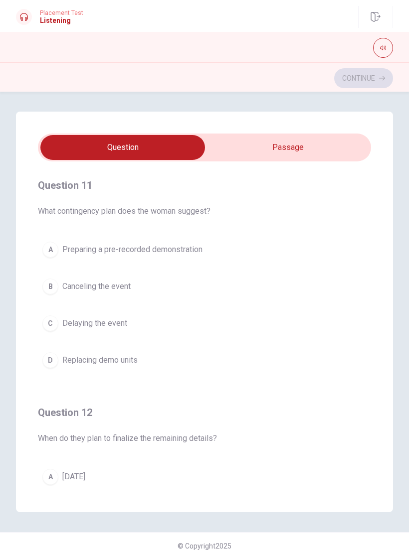
scroll to position [0, 0]
click at [194, 246] on span "Preparing a pre-recorded demonstration" at bounding box center [132, 250] width 140 height 12
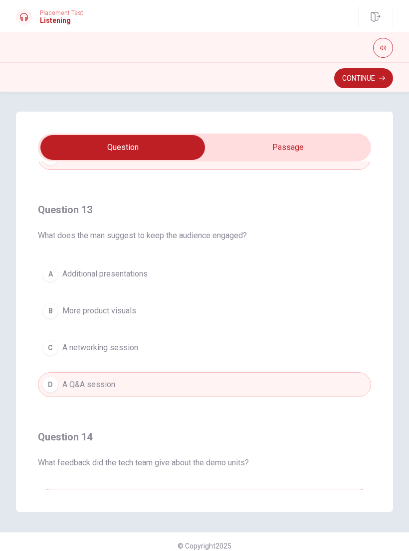
scroll to position [427, 0]
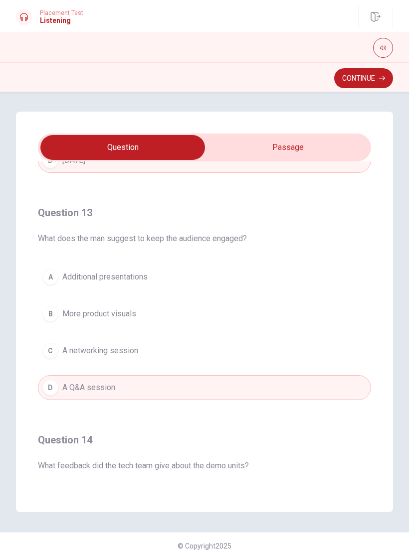
click at [378, 214] on div "Question 11 What contingency plan does the woman suggest? A Preparing a pre-rec…" at bounding box center [204, 312] width 377 height 401
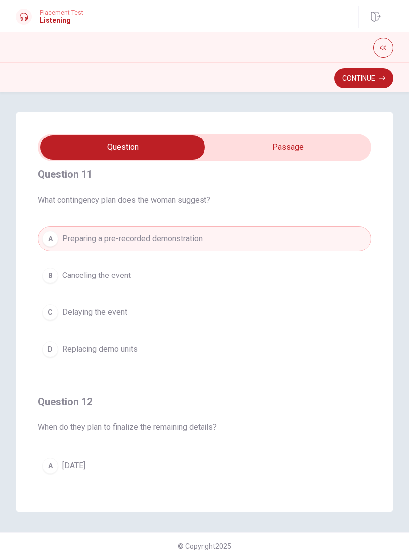
scroll to position [16, 0]
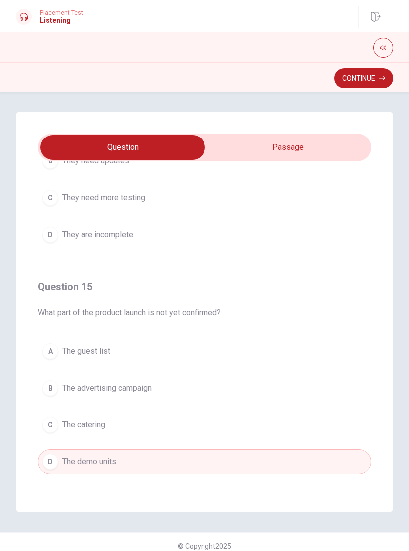
click at [376, 77] on button "Continue" at bounding box center [363, 78] width 59 height 20
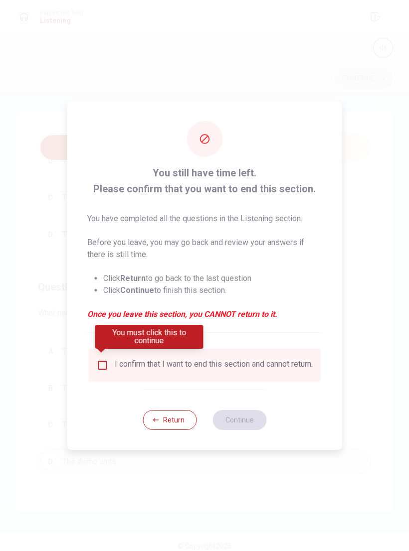
scroll to position [807, 0]
click at [105, 361] on input "You must click this to continue" at bounding box center [103, 365] width 12 height 12
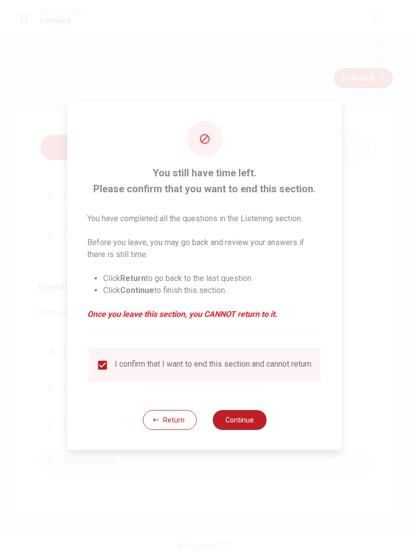
click at [254, 425] on button "Continue" at bounding box center [239, 420] width 54 height 20
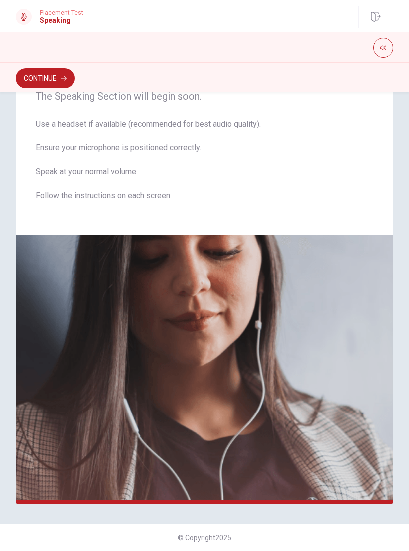
scroll to position [42, 0]
click at [332, 307] on img at bounding box center [204, 369] width 377 height 269
click at [55, 81] on button "Continue" at bounding box center [45, 78] width 59 height 20
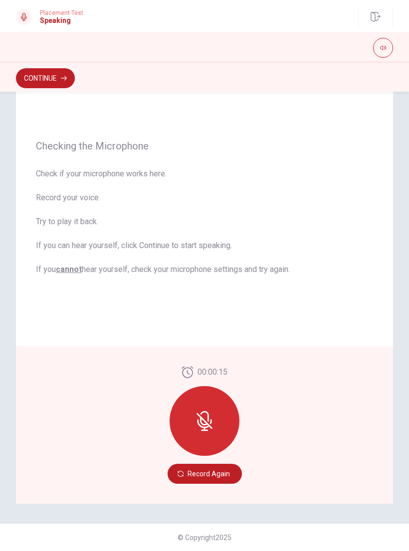
click at [207, 427] on icon at bounding box center [203, 424] width 12 height 9
click at [205, 429] on icon at bounding box center [204, 421] width 20 height 20
click at [208, 413] on icon at bounding box center [204, 421] width 20 height 20
click at [212, 417] on icon at bounding box center [204, 421] width 20 height 20
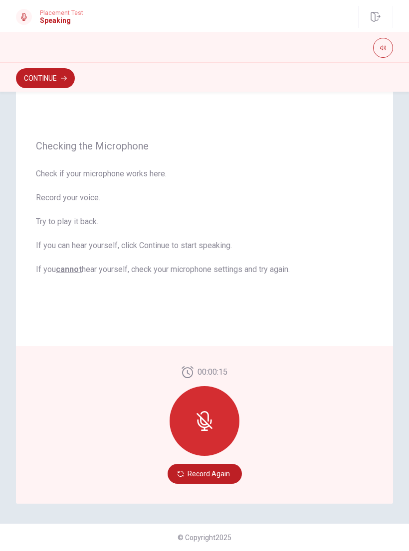
click at [224, 479] on button "Record Again" at bounding box center [204, 474] width 74 height 20
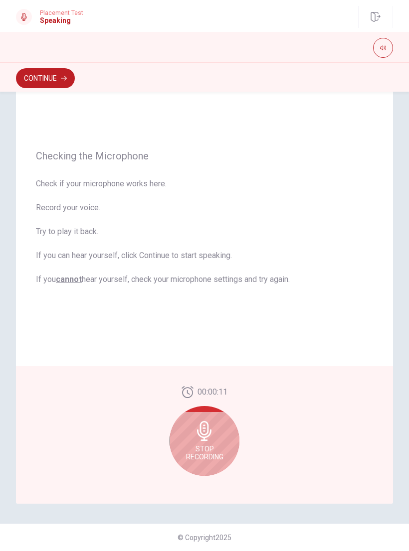
click at [211, 446] on span "Stop Recording" at bounding box center [204, 453] width 37 height 16
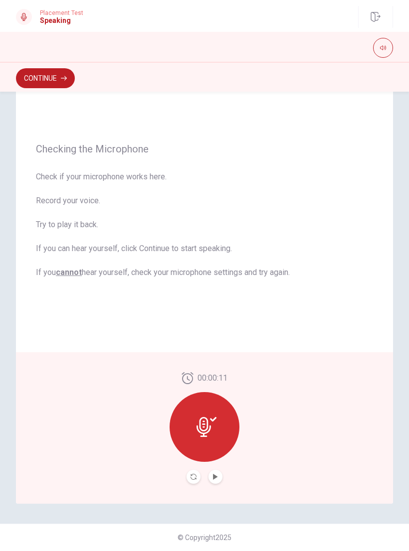
click at [219, 478] on button "Play Audio" at bounding box center [215, 477] width 14 height 14
click at [298, 427] on div "00:00:11" at bounding box center [204, 427] width 377 height 151
click at [74, 77] on button "Continue" at bounding box center [45, 78] width 59 height 20
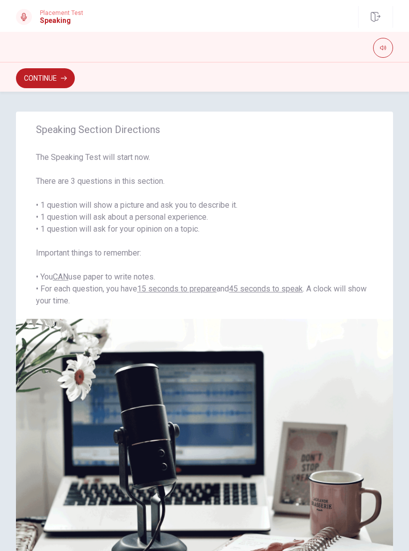
scroll to position [0, 0]
click at [30, 79] on button "Continue" at bounding box center [45, 78] width 59 height 20
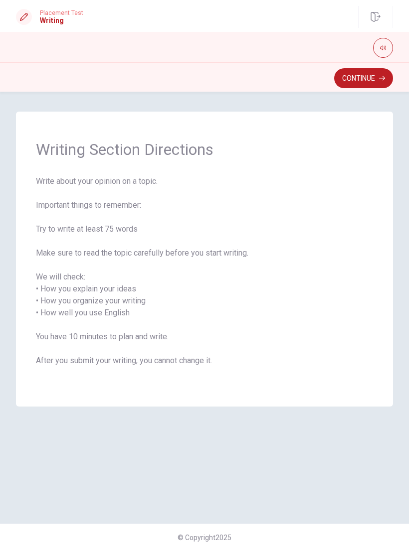
click at [358, 83] on button "Continue" at bounding box center [363, 78] width 59 height 20
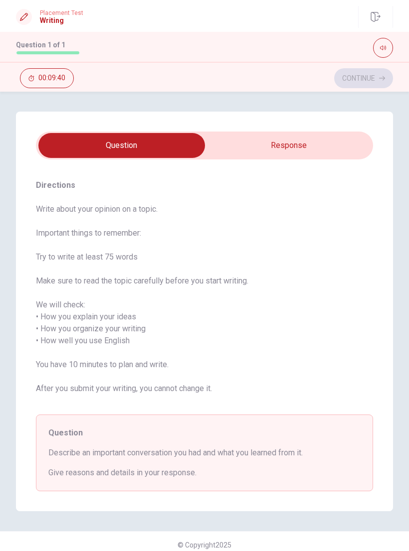
click at [326, 151] on input "checkbox" at bounding box center [121, 145] width 505 height 25
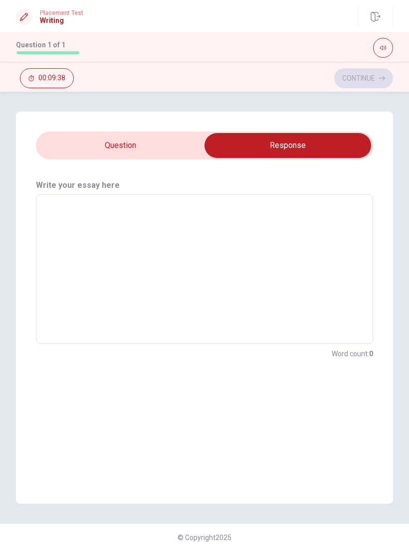
click at [167, 133] on input "checkbox" at bounding box center [287, 145] width 505 height 25
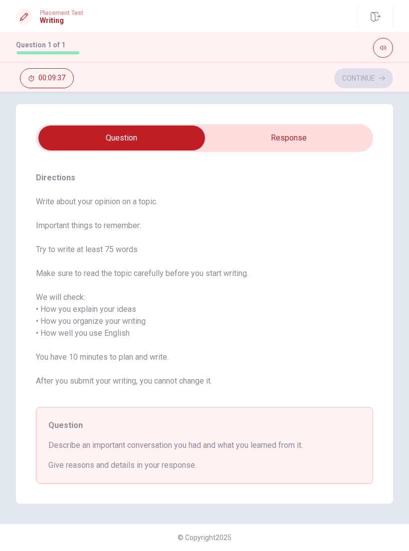
scroll to position [7, 0]
click at [339, 137] on input "checkbox" at bounding box center [121, 138] width 505 height 25
checkbox input "true"
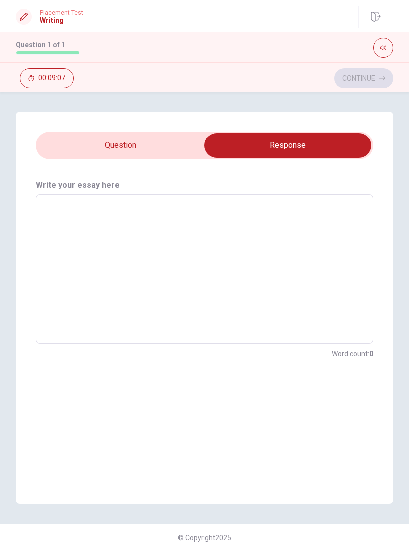
click at [281, 225] on textarea at bounding box center [204, 269] width 323 height 133
type textarea "I"
type textarea "x"
type textarea "I"
type textarea "x"
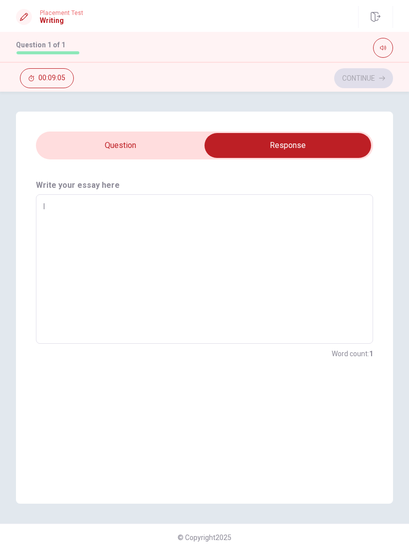
type textarea "I h"
type textarea "x"
type textarea "I ha"
type textarea "x"
type textarea "I had"
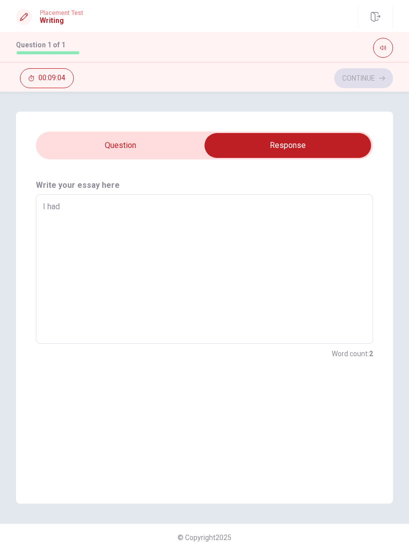
type textarea "x"
type textarea "I had"
type textarea "x"
type textarea "I had a"
type textarea "x"
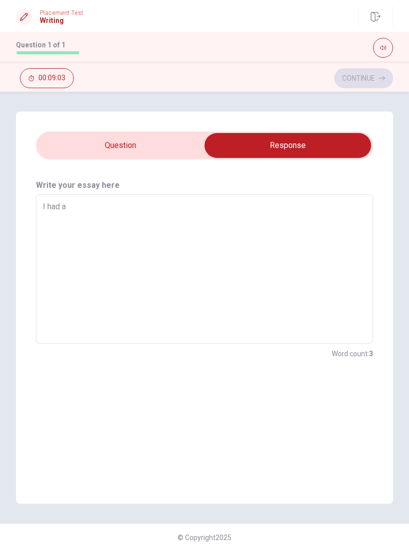
type textarea "I had a"
type textarea "x"
type textarea "I had a i"
type textarea "x"
type textarea "I had a im"
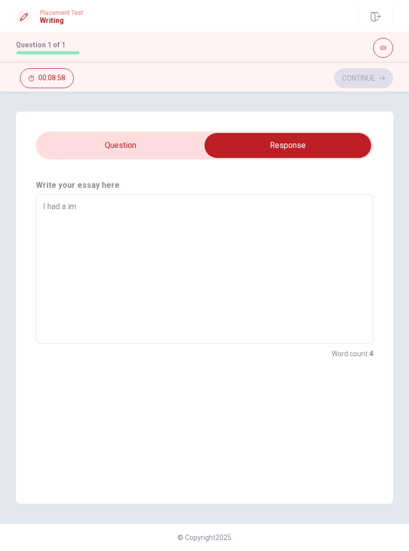
type textarea "x"
type textarea "I had a imp"
type textarea "x"
type textarea "I had a impo"
type textarea "x"
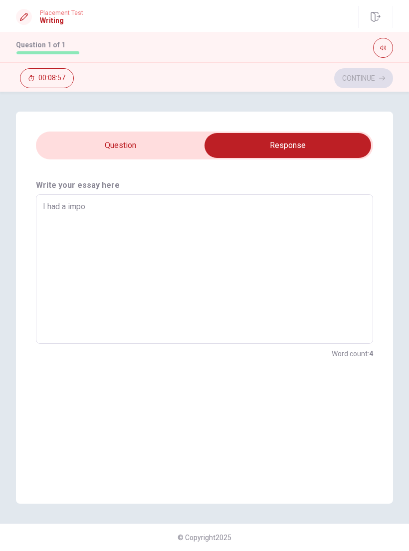
type textarea "I had a impor"
type textarea "x"
type textarea "I had a import"
type textarea "x"
type textarea "I had a importa"
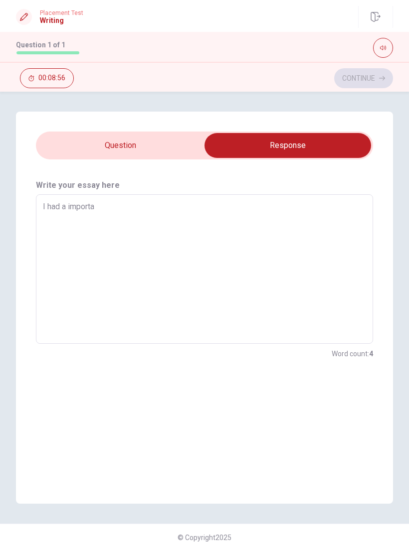
type textarea "x"
type textarea "I had a importan"
type textarea "x"
type textarea "I had a important"
type textarea "x"
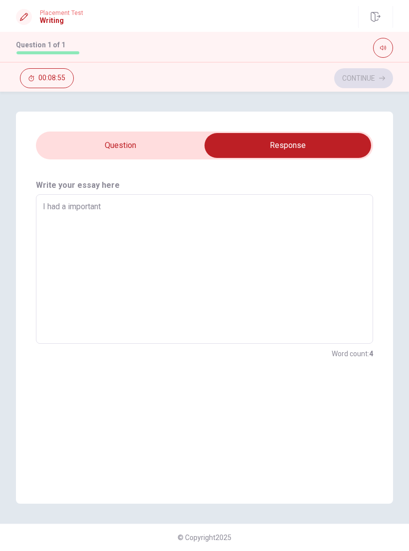
type textarea "I had a important"
type textarea "x"
type textarea "I had a important c"
type textarea "x"
type textarea "I had a important co"
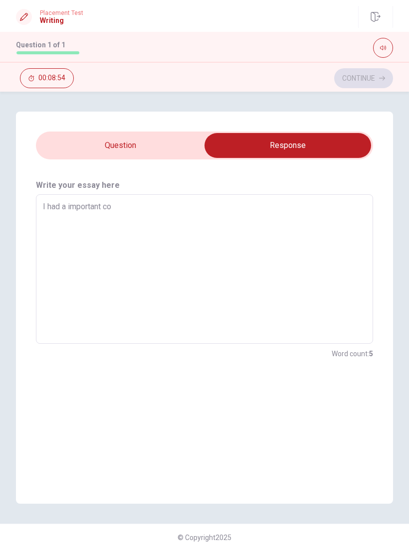
type textarea "x"
type textarea "I had a important con"
type textarea "x"
type textarea "I had a important conv"
type textarea "x"
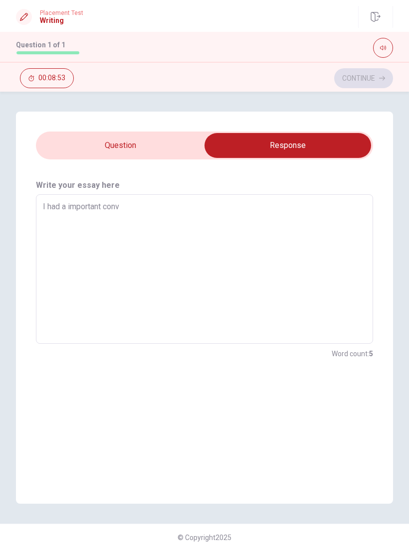
type textarea "I had a important conve"
type textarea "x"
type textarea "I had a important conver"
type textarea "x"
type textarea "I had a important convers"
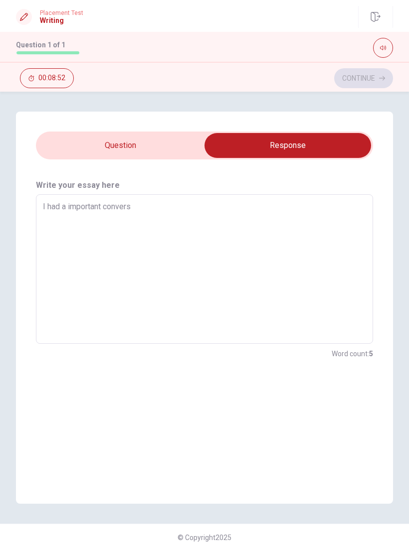
type textarea "x"
type textarea "I had a important conversa"
type textarea "x"
type textarea "I had a important conversat"
type textarea "x"
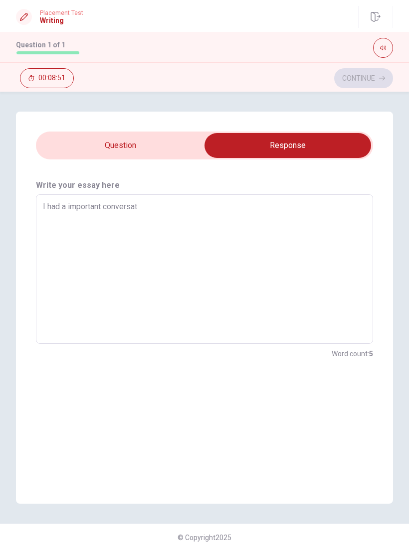
type textarea "I had a important conversati"
type textarea "x"
type textarea "I had a important conversatit"
type textarea "x"
type textarea "I had a important conversatito"
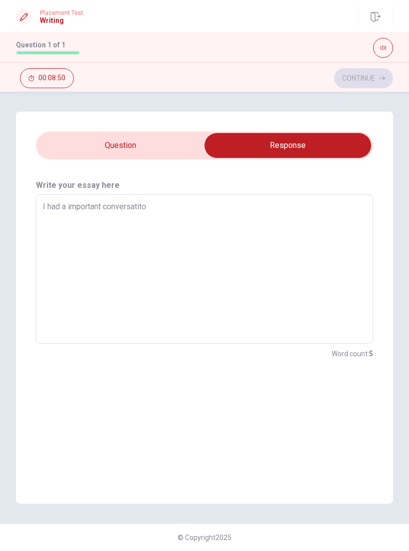
type textarea "x"
type textarea "I had a important conversatiton"
type textarea "x"
type textarea "I had a important conversatitons"
type textarea "x"
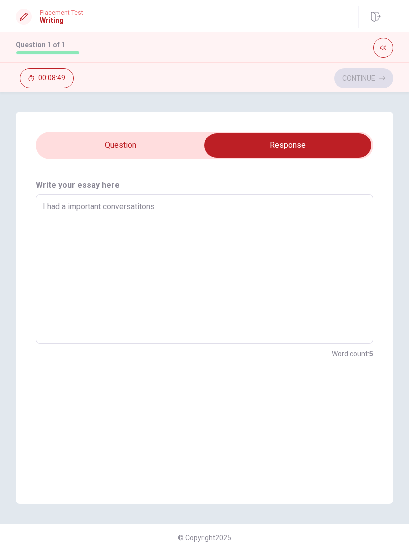
click at [166, 147] on input "checkbox" at bounding box center [287, 145] width 505 height 25
checkbox input "false"
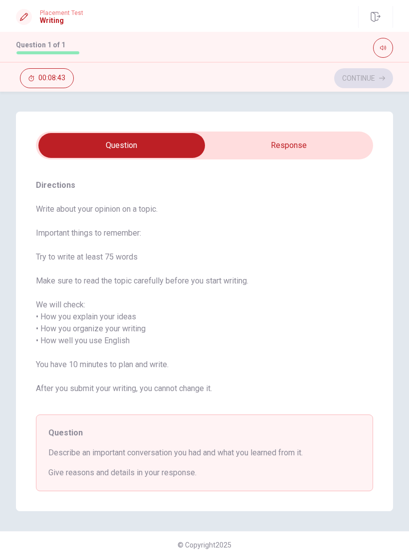
type textarea "x"
click at [344, 136] on input "checkbox" at bounding box center [121, 145] width 505 height 25
checkbox input "true"
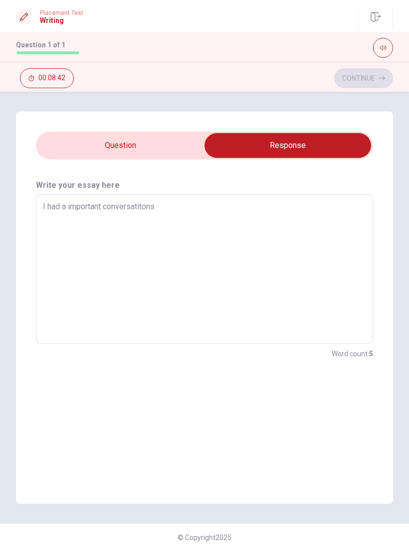
click at [329, 214] on textarea "I had a important conversatitons" at bounding box center [204, 269] width 323 height 133
type textarea "x"
type textarea "I had a important conversatiton"
type textarea "x"
type textarea "I had a important conversatiton"
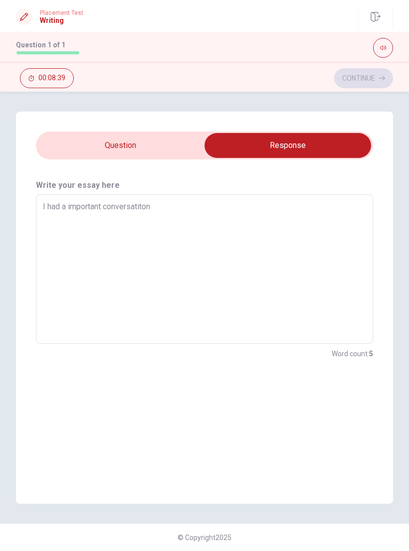
type textarea "x"
type textarea "I had a important conversatiton t"
type textarea "x"
type textarea "I had a important conversatiton th"
type textarea "x"
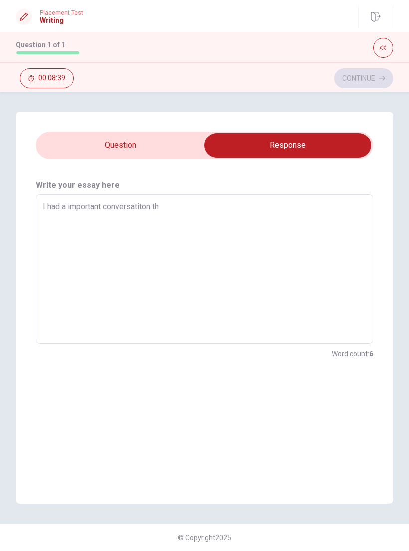
type textarea "I had a important conversatiton tha"
type textarea "x"
type textarea "I had a important conversatiton that"
type textarea "x"
type textarea "I had a important conversatiton that"
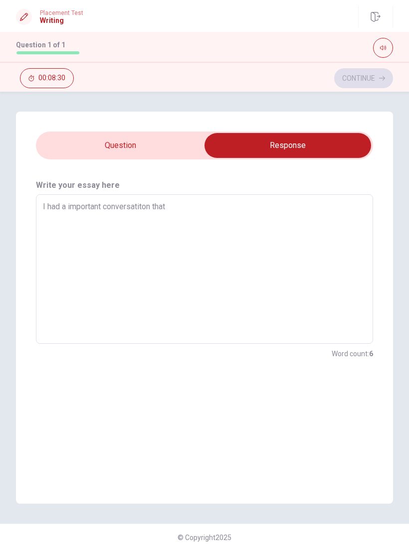
type textarea "x"
type textarea "I had a important conversatiton that"
type textarea "x"
type textarea "I had a important conversatiton tha"
type textarea "x"
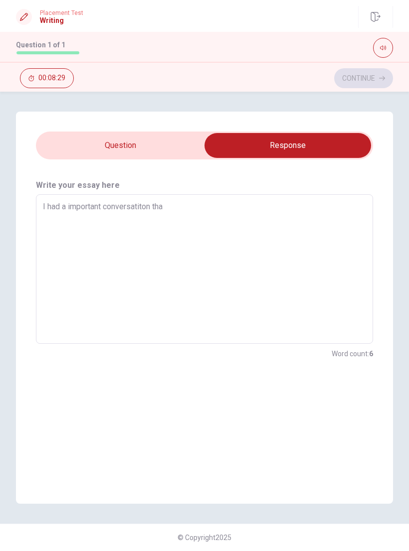
type textarea "I had a important conversatiton th"
type textarea "x"
type textarea "I had a important conversatiton t"
type textarea "x"
type textarea "I had a important conversatiton"
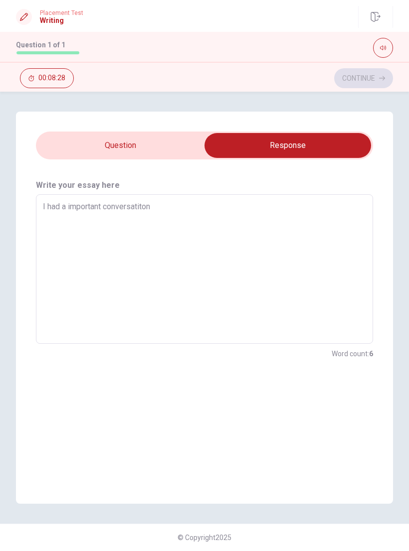
type textarea "x"
type textarea "I had a important conversatiton a"
type textarea "x"
type textarea "I had a important conversatiton ab"
type textarea "x"
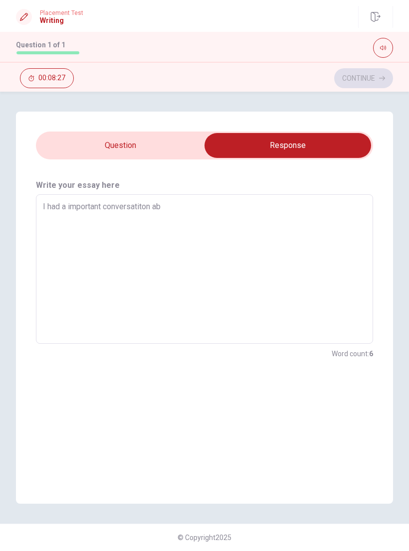
type textarea "I had a important conversatiton abo"
type textarea "x"
type textarea "I had a important conversatiton abou"
type textarea "x"
type textarea "I had a important conversatiton about"
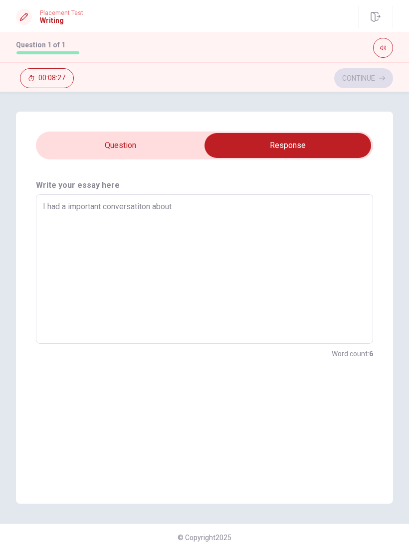
type textarea "x"
type textarea "I had a important conversatiton about"
type textarea "x"
type textarea "I had a important conversatiton about m"
type textarea "x"
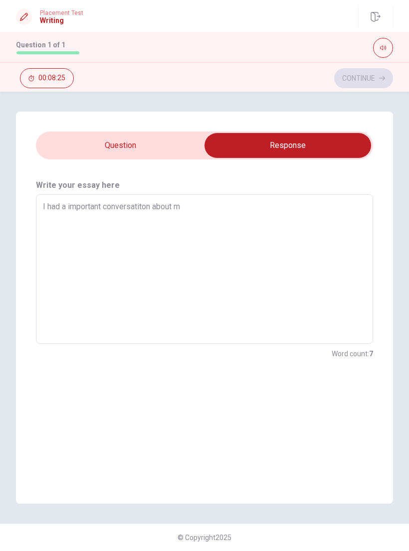
type textarea "I had a important conversatiton about my"
type textarea "x"
type textarea "I had a important conversatiton about my"
type textarea "x"
type textarea "I had a important conversatiton about my d"
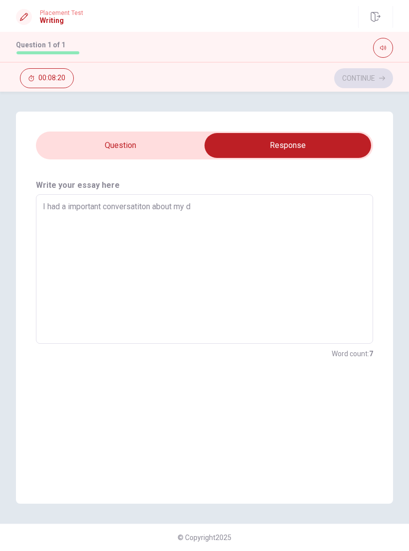
type textarea "x"
type textarea "I had a important conversatiton about my de"
type textarea "x"
type textarea "I had a important conversatiton about my des"
type textarea "x"
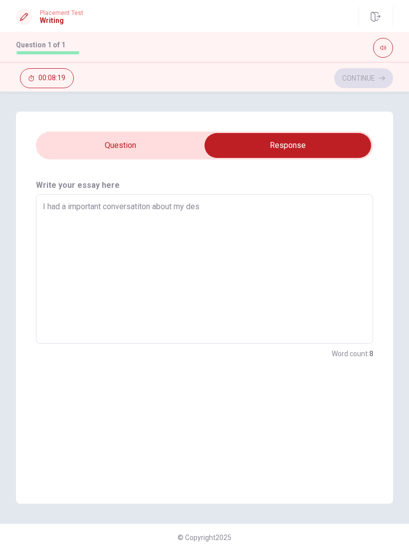
type textarea "I had a important conversatiton about my desi"
type textarea "x"
type textarea "I had a important conversatiton about my des"
type textarea "x"
type textarea "I had a important conversatiton about my de"
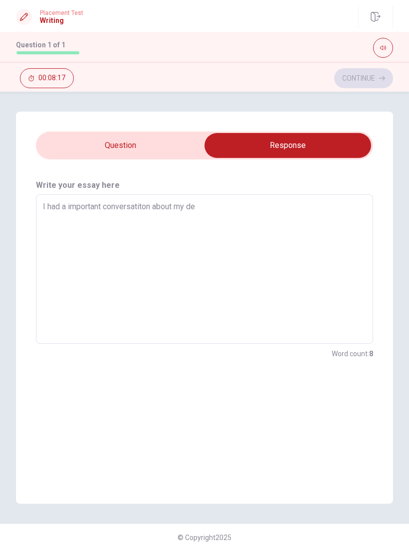
type textarea "x"
type textarea "I had a important conversatiton about my dec"
type textarea "x"
type textarea "I had a important conversatiton about my deci"
type textarea "x"
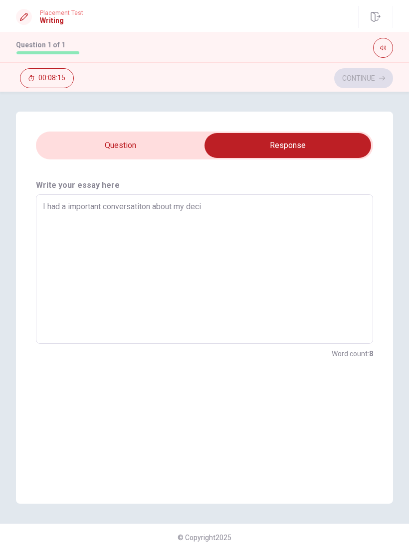
type textarea "I had a important conversatiton about my decis"
type textarea "x"
type textarea "I had a important conversatiton about my decisi"
type textarea "x"
type textarea "I had a important conversatiton about my decisio"
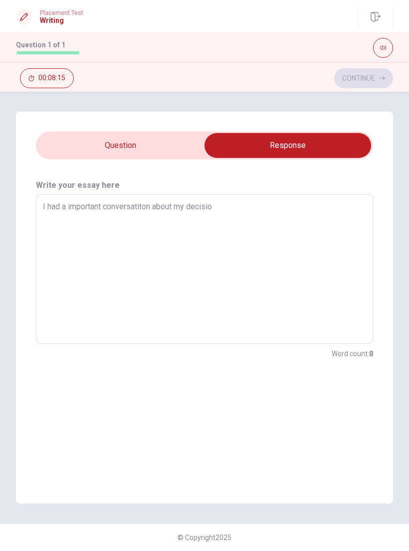
type textarea "x"
type textarea "I had a important conversatiton about my decision"
type textarea "x"
type textarea "I had a important conversatiton about my decision"
type textarea "x"
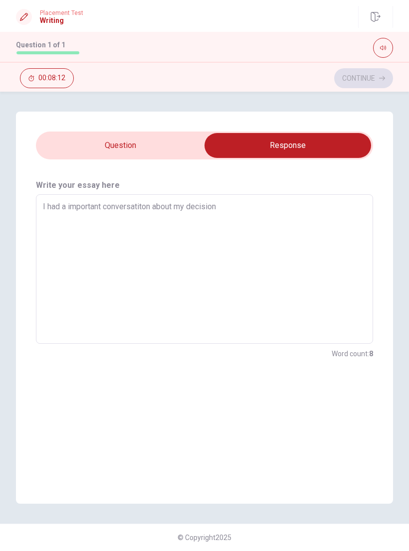
type textarea "I had a important conversatiton about my decision o"
type textarea "x"
type textarea "I had a important conversatiton about my decision of"
type textarea "x"
type textarea "I had a important conversatiton about my decision of"
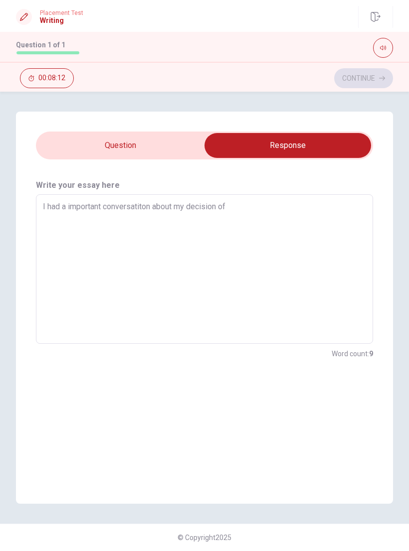
type textarea "x"
type textarea "I had a important conversatiton about my decision of m"
type textarea "x"
type textarea "I had a important conversatiton about my decision of my"
type textarea "x"
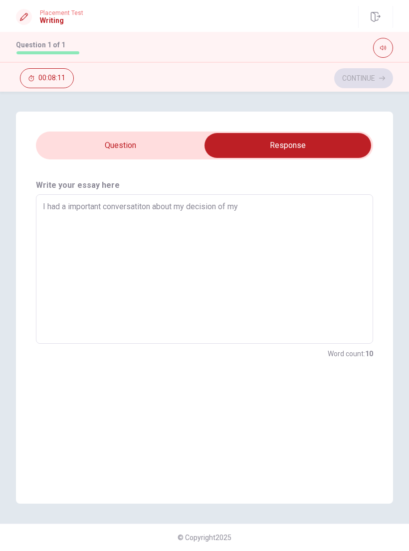
type textarea "I had a important conversatiton about my decision of my"
type textarea "x"
type textarea "I had a important conversatiton about my decision of my"
type textarea "x"
type textarea "I had a important conversatiton about my decision of m"
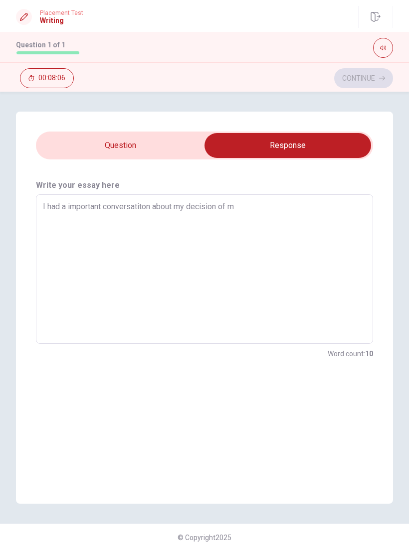
type textarea "x"
type textarea "I had a important conversatiton about my decision of"
type textarea "x"
type textarea "I had a important conversatiton about my decision of u"
type textarea "x"
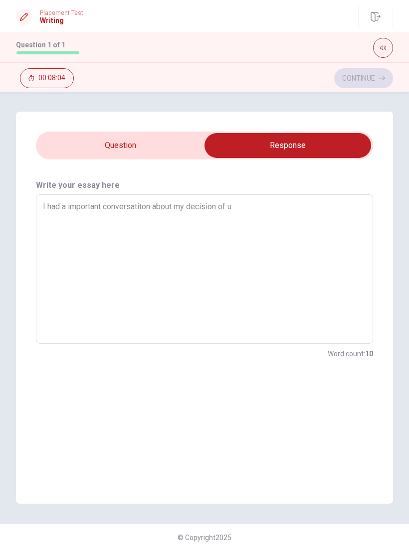
type textarea "I had a important conversatiton about my decision of un"
type textarea "x"
type textarea "I had a important conversatiton about my decision of uni"
type textarea "x"
type textarea "I had a important conversatiton about my decision of univ"
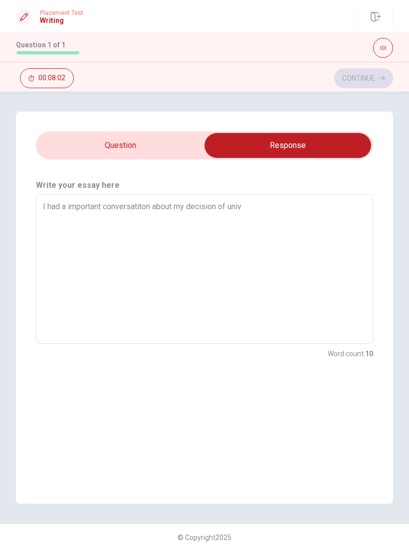
type textarea "x"
type textarea "I had a important conversatiton about my decision of unive"
type textarea "x"
type textarea "I had a important conversatiton about my decision of univer"
type textarea "x"
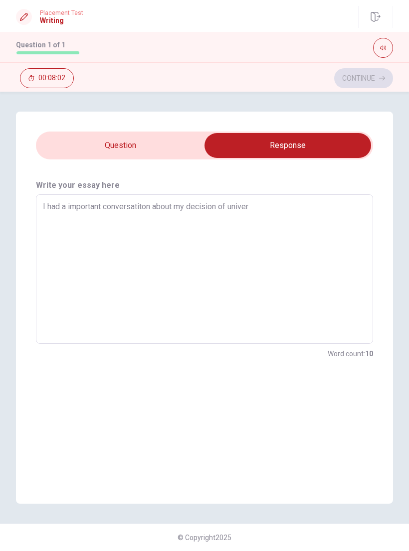
type textarea "I had a important conversatiton about my decision of univers"
type textarea "x"
type textarea "I had a important conversatiton about my decision of universi"
type textarea "x"
type textarea "I had a important conversatiton about my decision of universit"
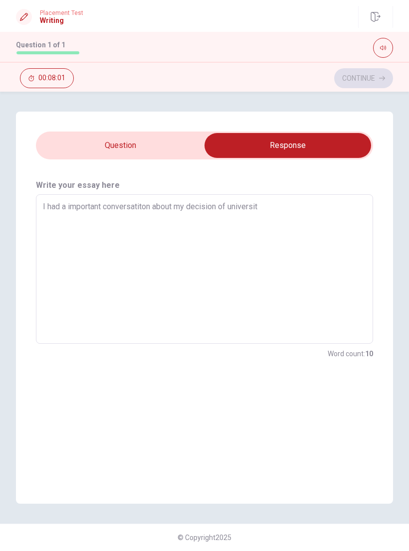
type textarea "x"
type textarea "I had a important conversatiton about my decision of university"
type textarea "x"
type textarea "I had a important conversatiton about my decision of university."
type textarea "x"
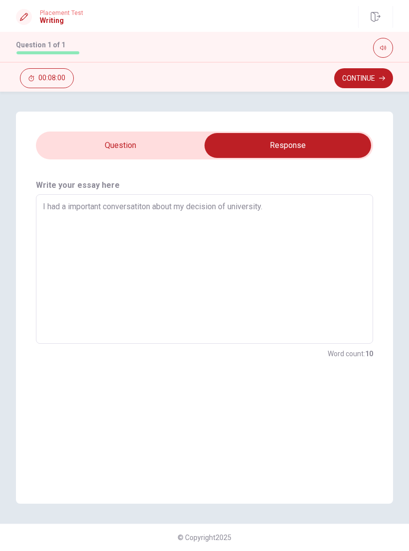
type textarea "I had a important conversatiton about my decision of university."
type textarea "x"
type textarea "I had a important conversatiton about my decision of university."
type textarea "x"
type textarea "I had a important conversatiton about my decision of university."
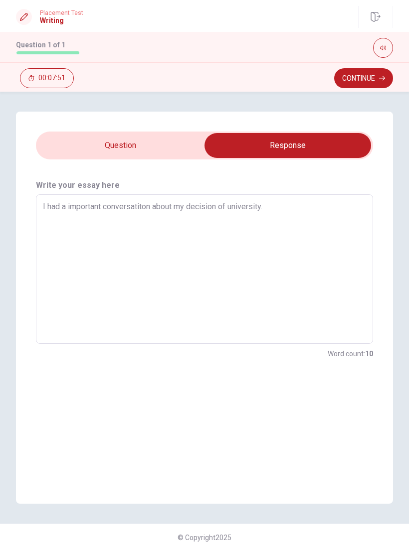
type textarea "x"
type textarea "I had a important conversatiton about my decision of university. O"
type textarea "x"
type textarea "I had a important conversatiton about my decision of university. On"
type textarea "x"
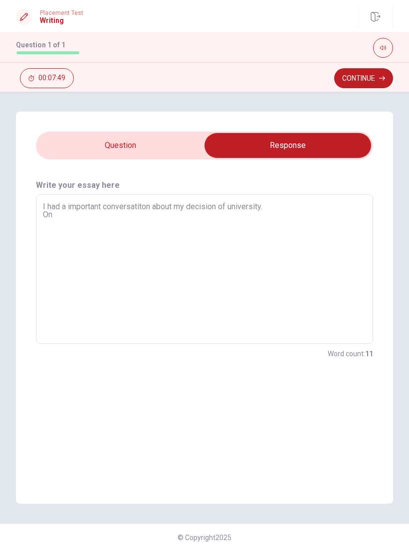
type textarea "I had a important conversatiton about my decision of university. Onc"
type textarea "x"
click at [271, 237] on textarea "I had a important conversatiton about my decision of university. Once I decide …" at bounding box center [204, 269] width 323 height 133
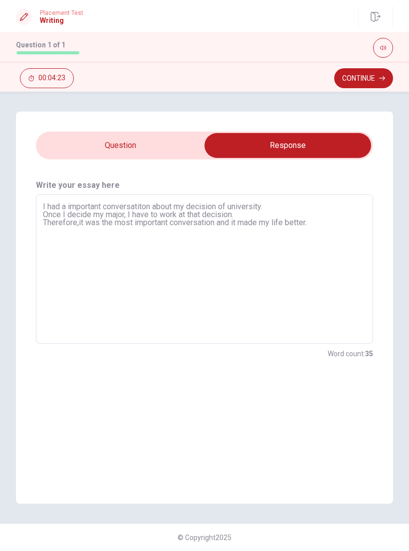
click at [264, 212] on textarea "I had a important conversatiton about my decision of university. Once I decide …" at bounding box center [204, 269] width 323 height 133
click at [272, 207] on textarea "I had a important conversatiton about my decision of university. Once I decide …" at bounding box center [204, 269] width 323 height 133
click at [246, 217] on textarea "I had a important conversatiton about my decision of university with my family.…" at bounding box center [204, 269] width 323 height 133
